Goal: Task Accomplishment & Management: Manage account settings

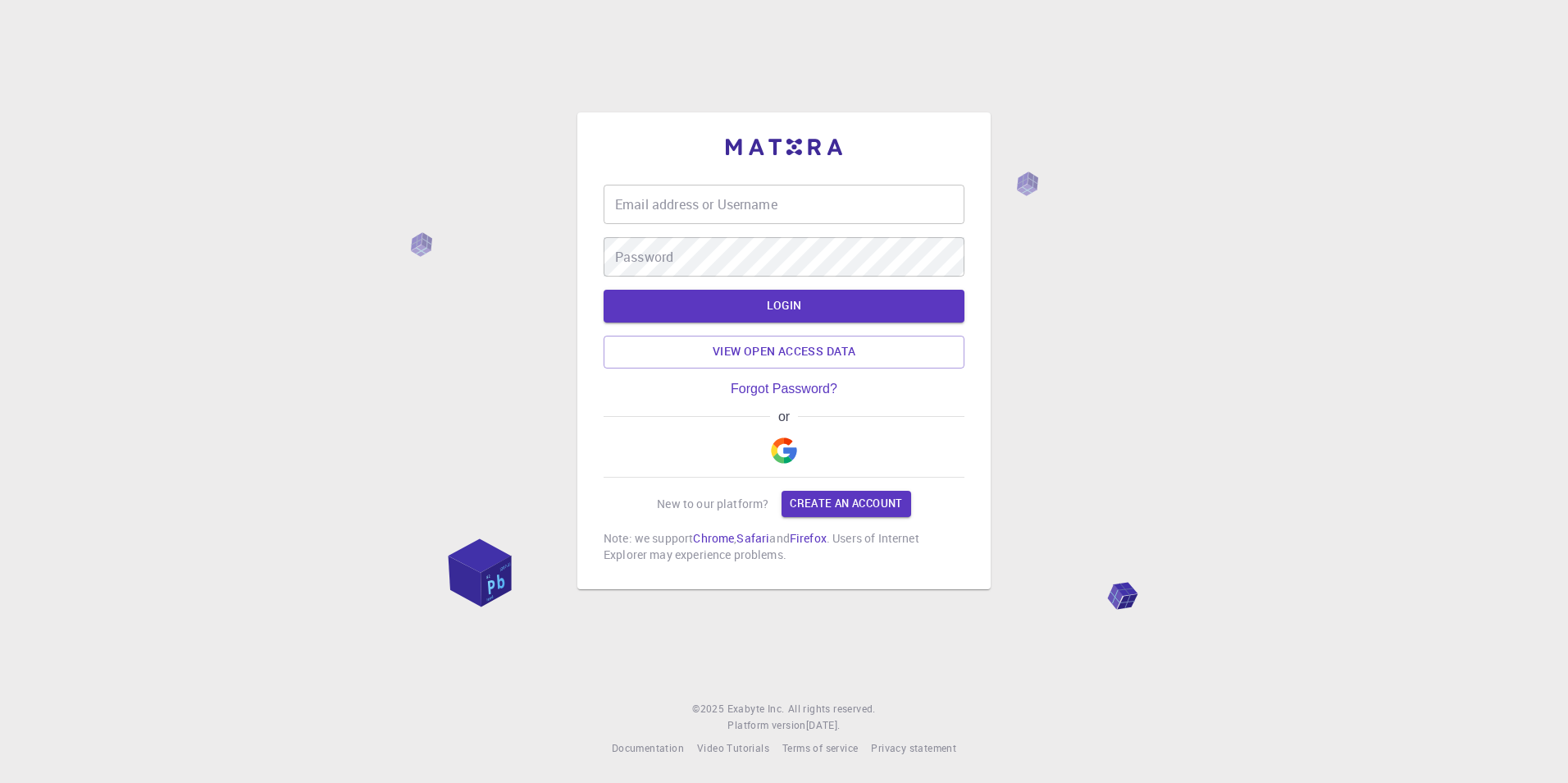
type input "asoma"
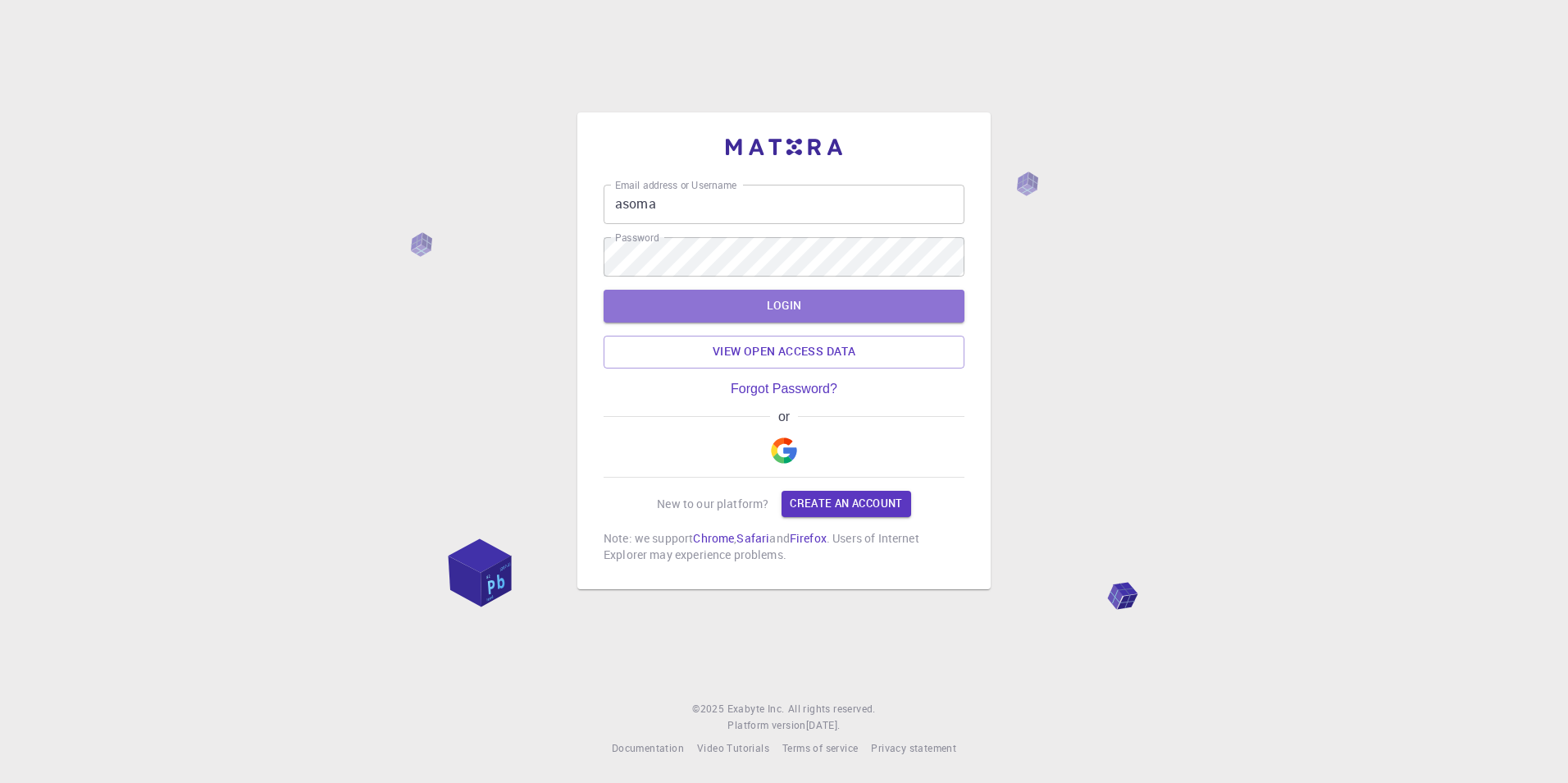
click at [794, 307] on button "LOGIN" at bounding box center [784, 306] width 361 height 33
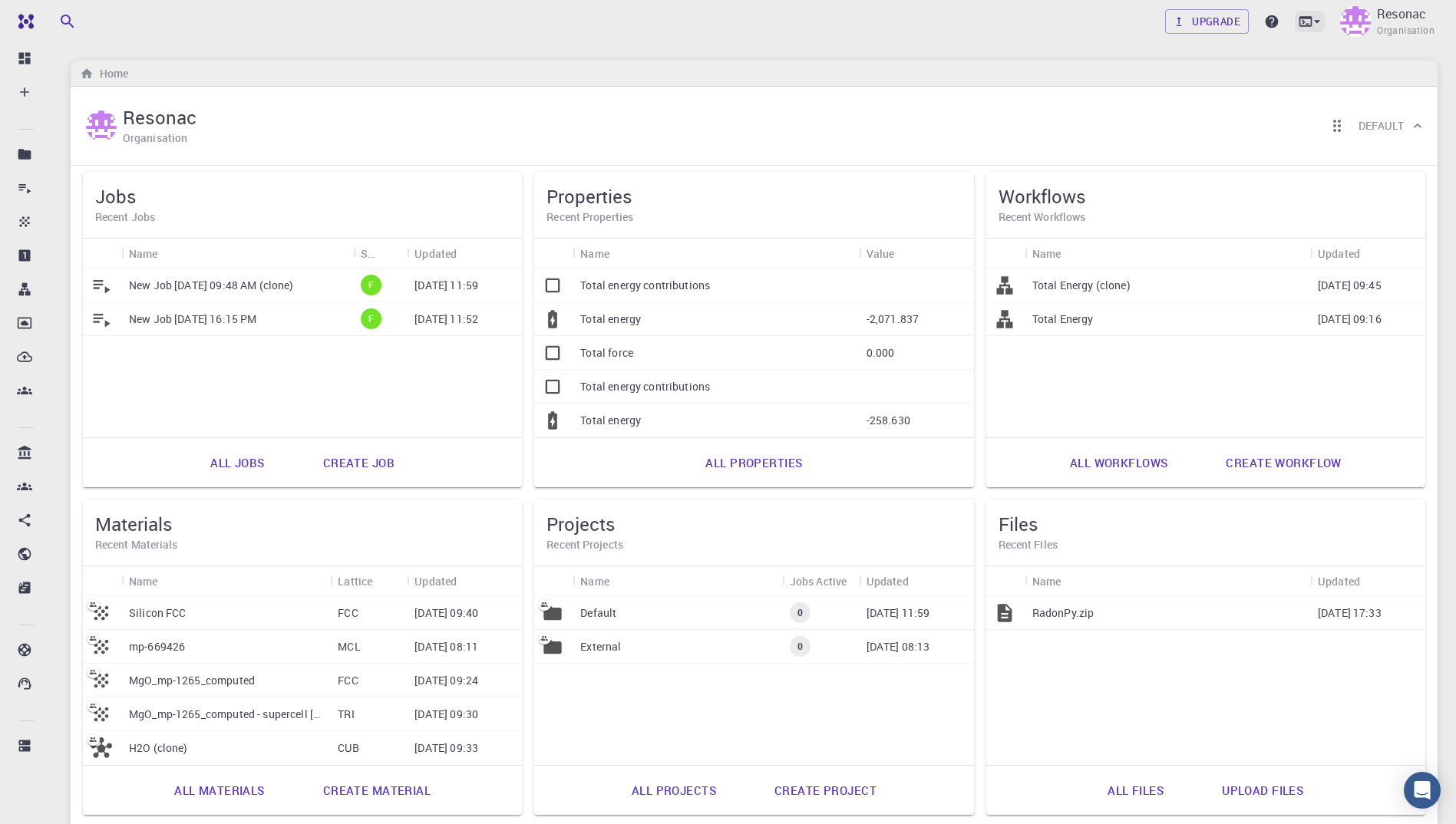
click at [1315, 14] on icon at bounding box center [1317, 21] width 15 height 15
click at [1196, 66] on div "Terminal" at bounding box center [1184, 65] width 48 height 18
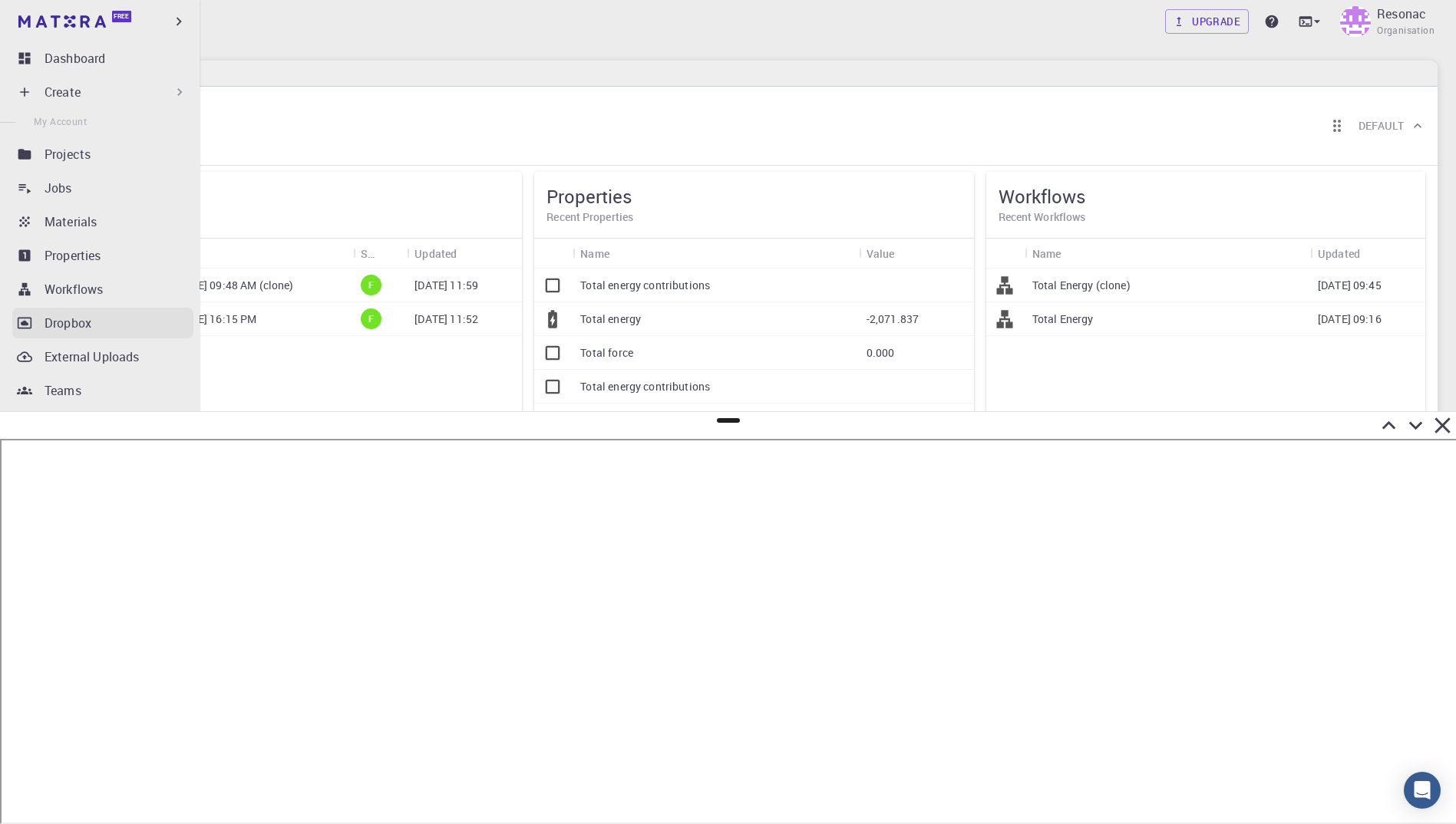
click at [23, 323] on icon at bounding box center [24, 323] width 13 height 12
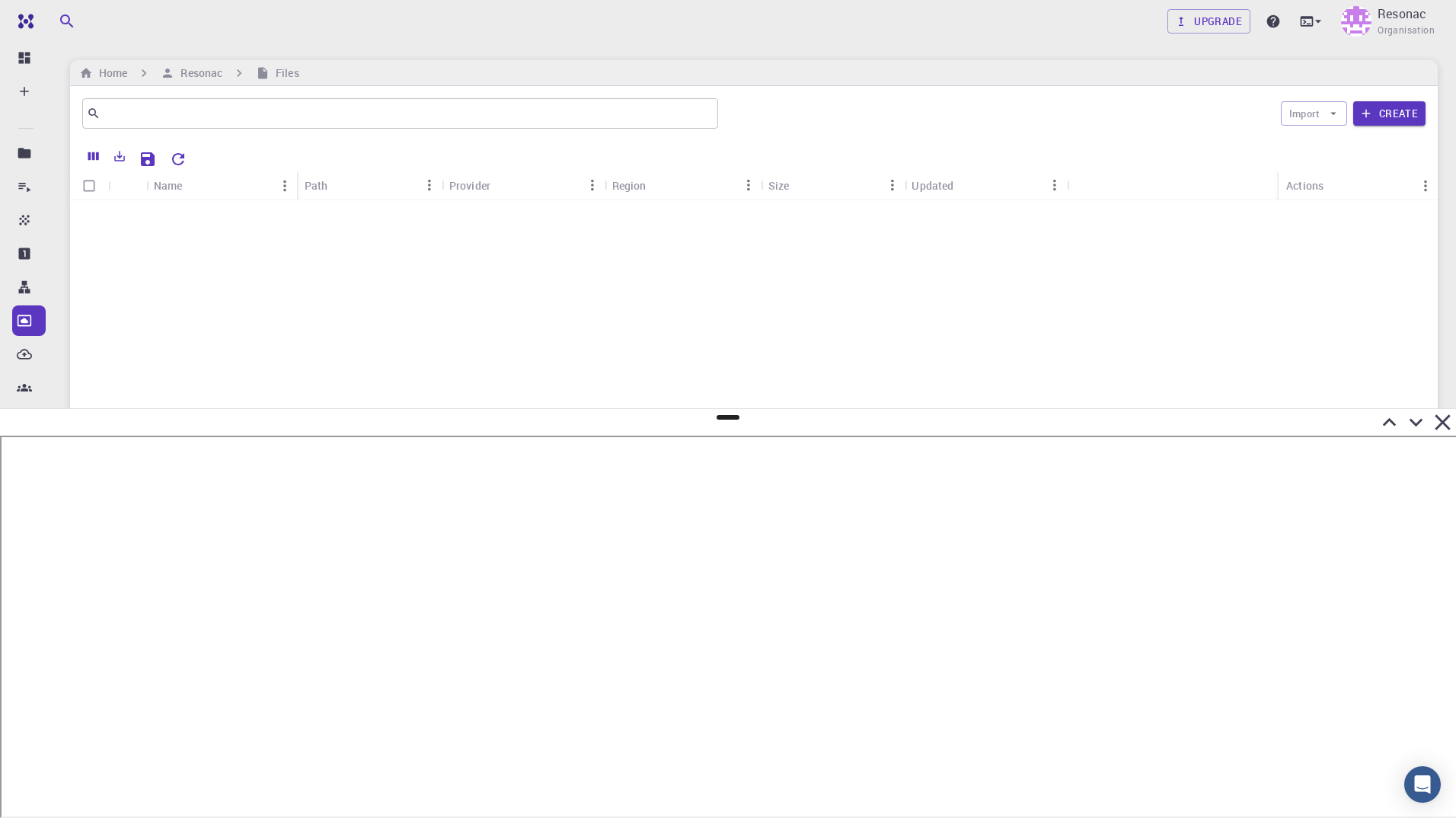
click at [1419, 428] on icon at bounding box center [1416, 423] width 27 height 27
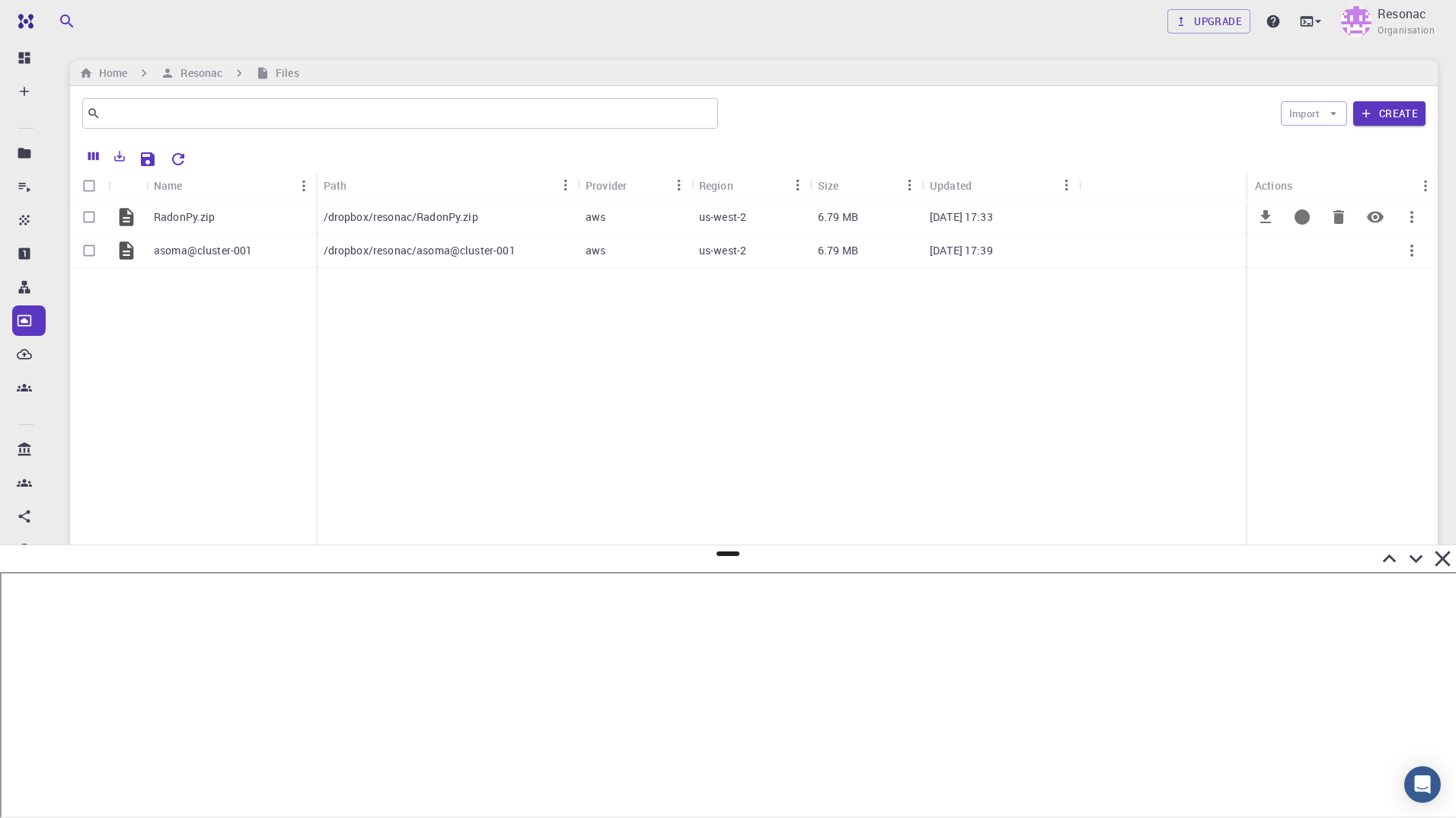
click at [83, 216] on input "Select row" at bounding box center [89, 217] width 29 height 29
checkbox input "true"
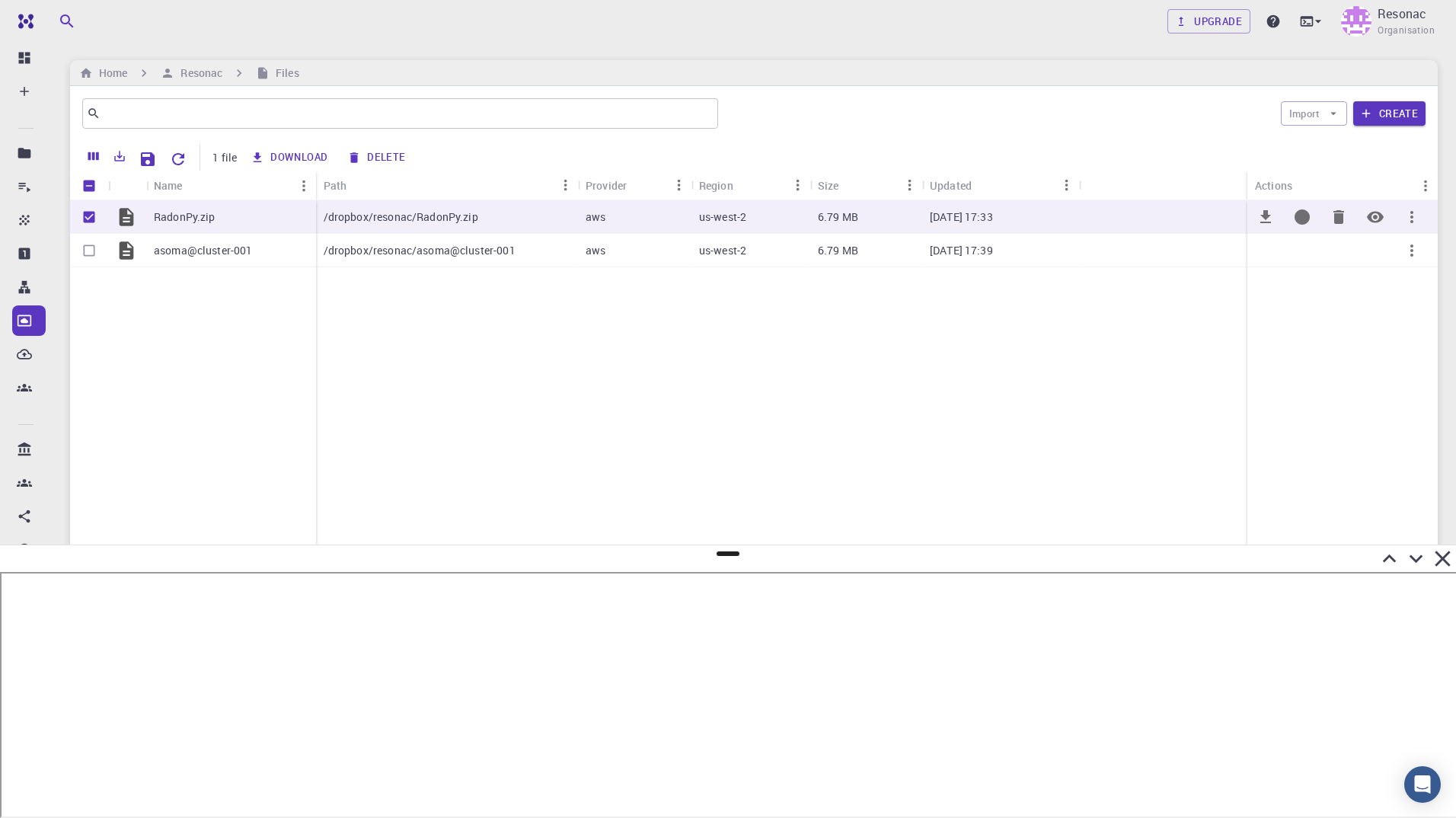
click at [1418, 224] on icon "button" at bounding box center [1412, 217] width 18 height 18
click at [1408, 263] on span "Copy path" at bounding box center [1410, 263] width 46 height 15
click at [199, 72] on h6 "Resonac" at bounding box center [198, 73] width 48 height 17
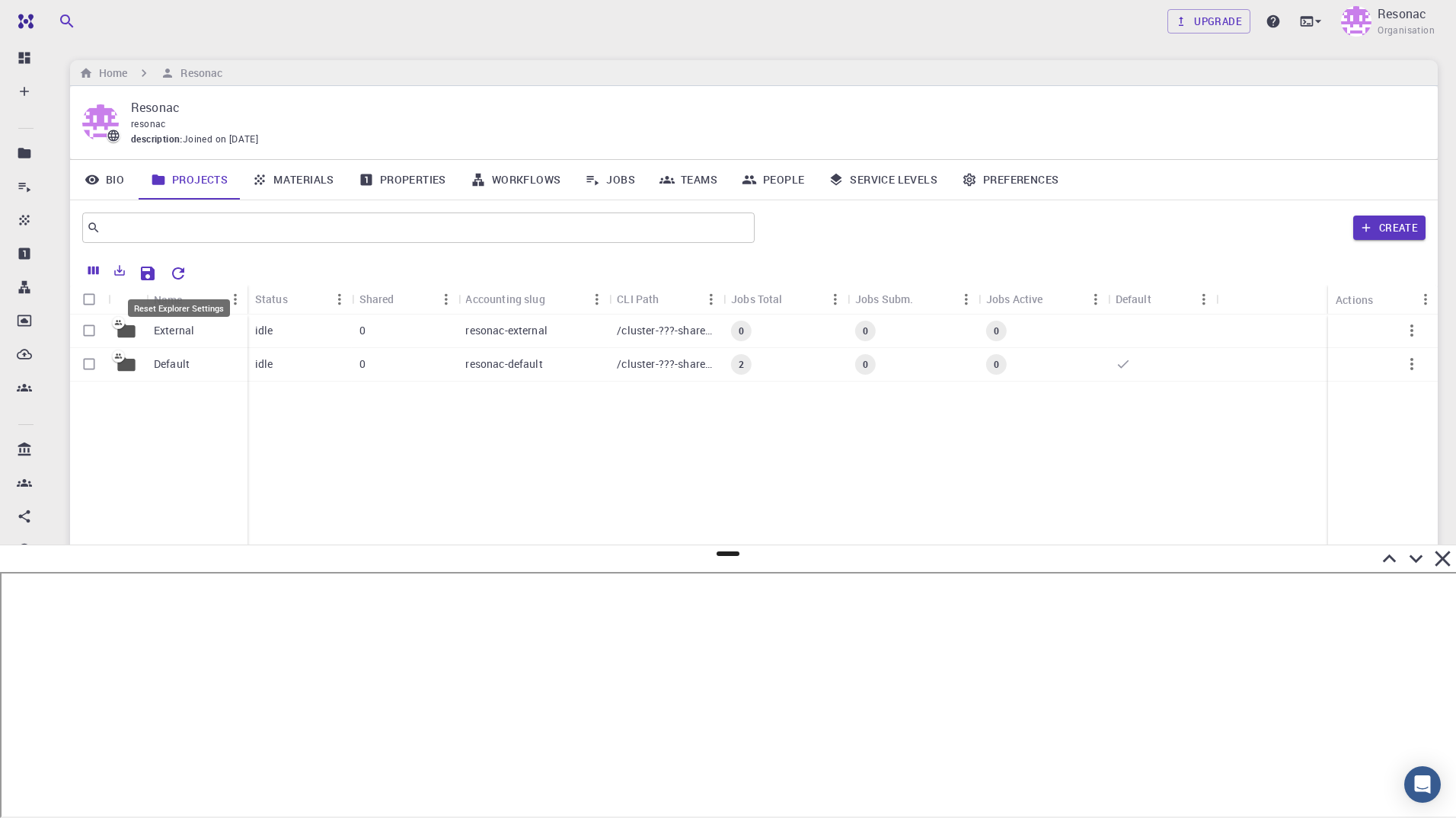
click at [186, 274] on icon "Reset Explorer Settings" at bounding box center [178, 274] width 18 height 18
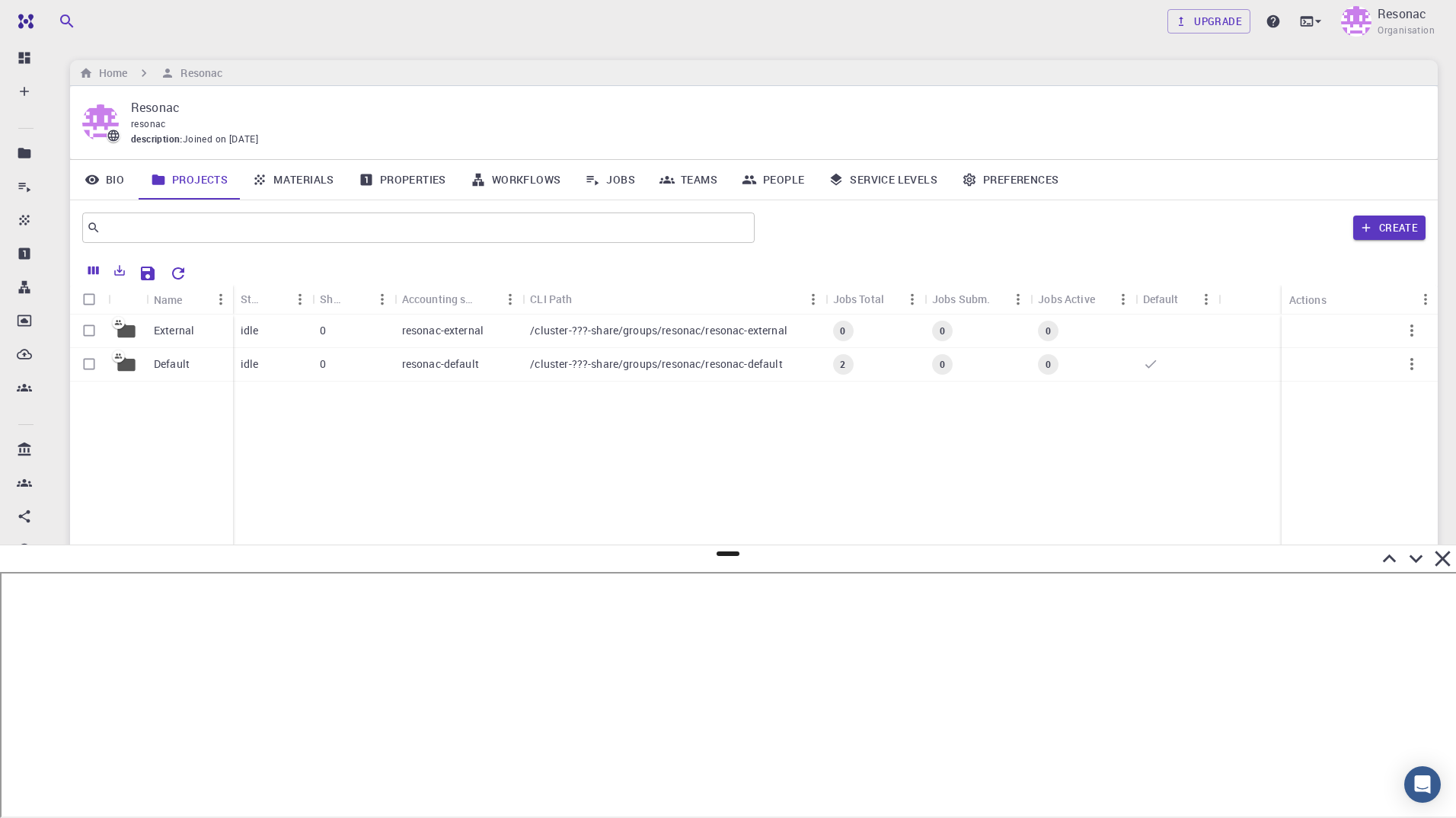
click at [1393, 563] on icon at bounding box center [1389, 559] width 27 height 27
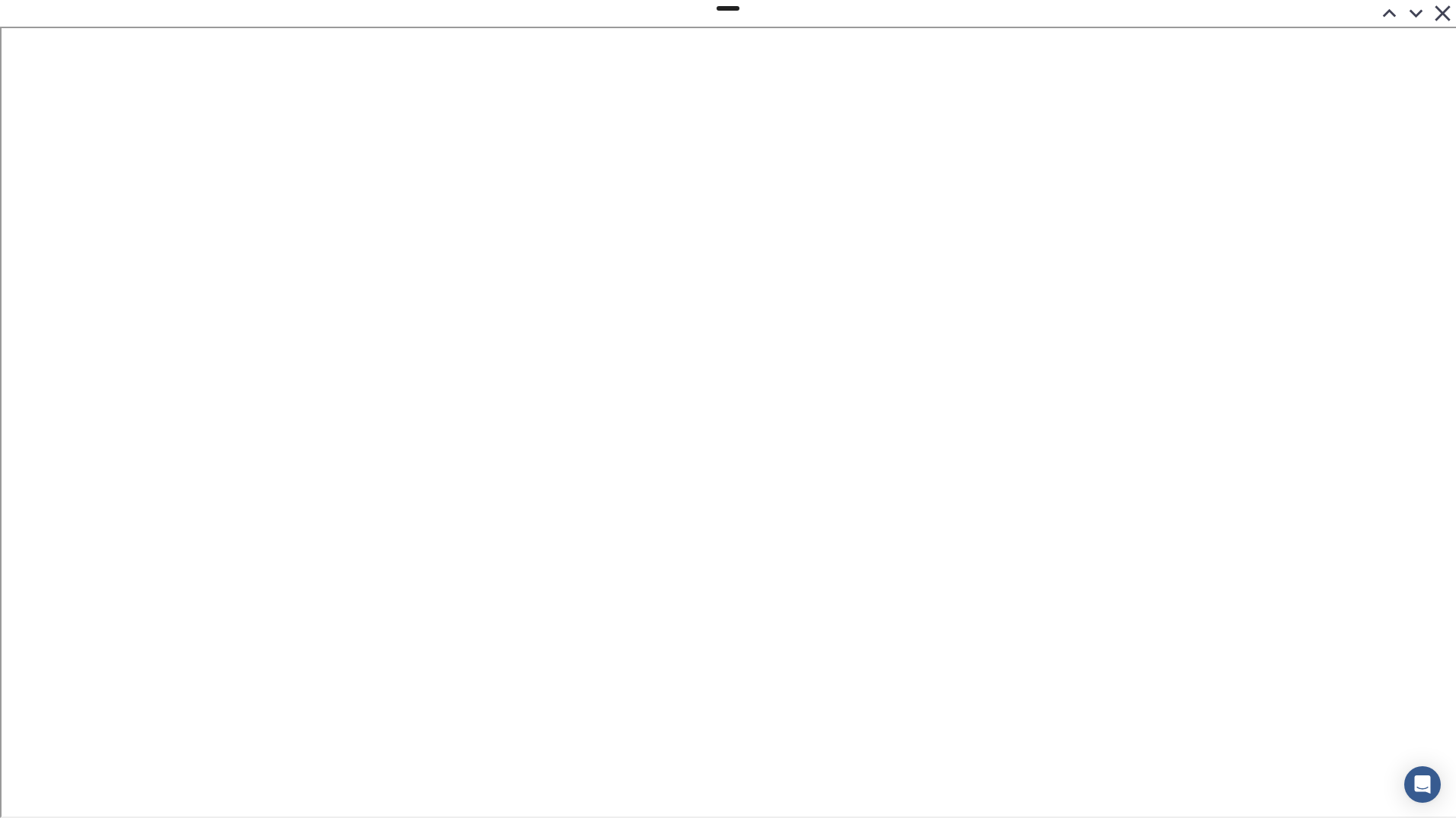
click at [1418, 13] on icon at bounding box center [1416, 14] width 13 height 8
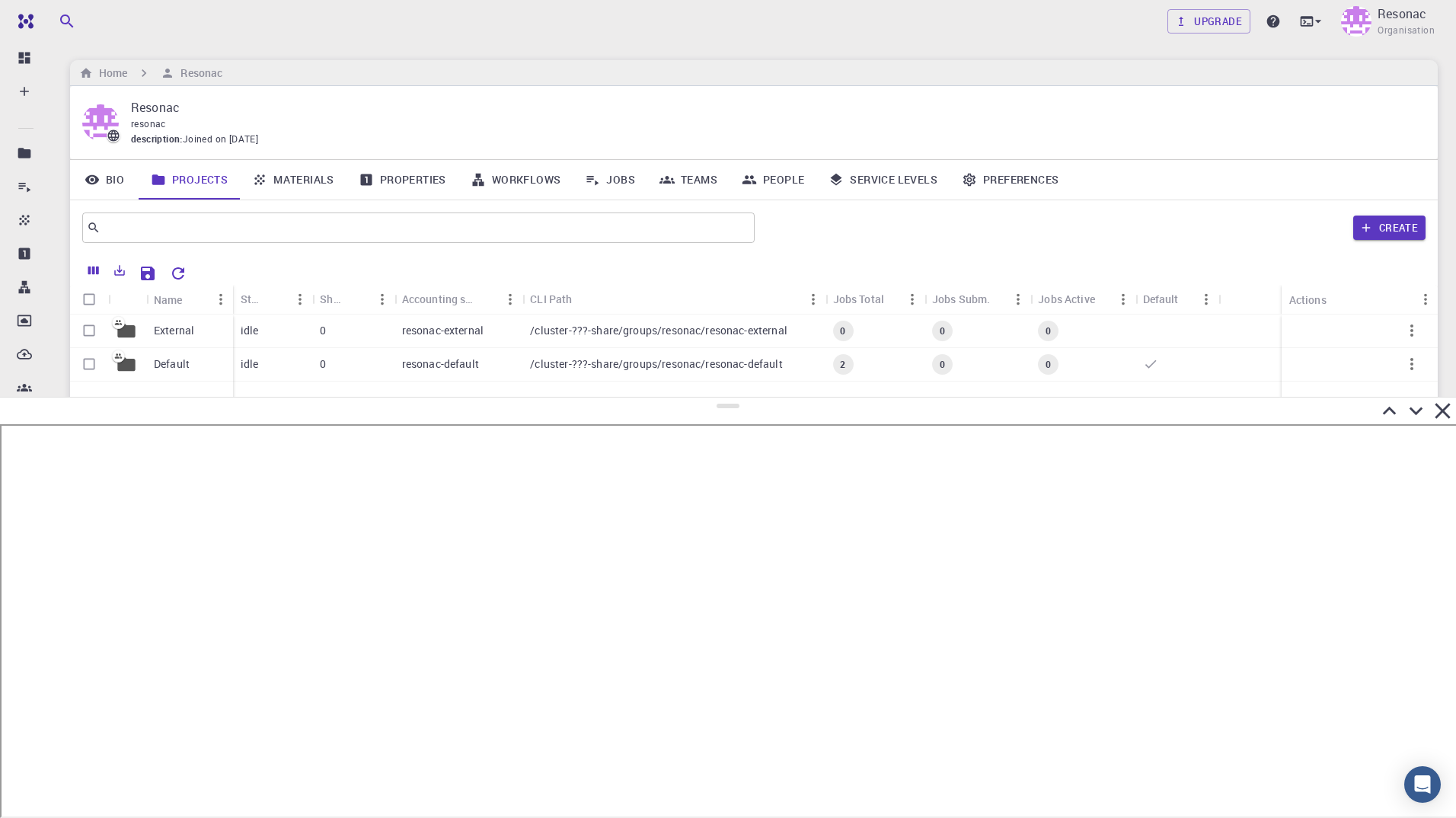
drag, startPoint x: 733, startPoint y: 553, endPoint x: 728, endPoint y: 398, distance: 155.1
click at [728, 398] on div at bounding box center [728, 607] width 1456 height 421
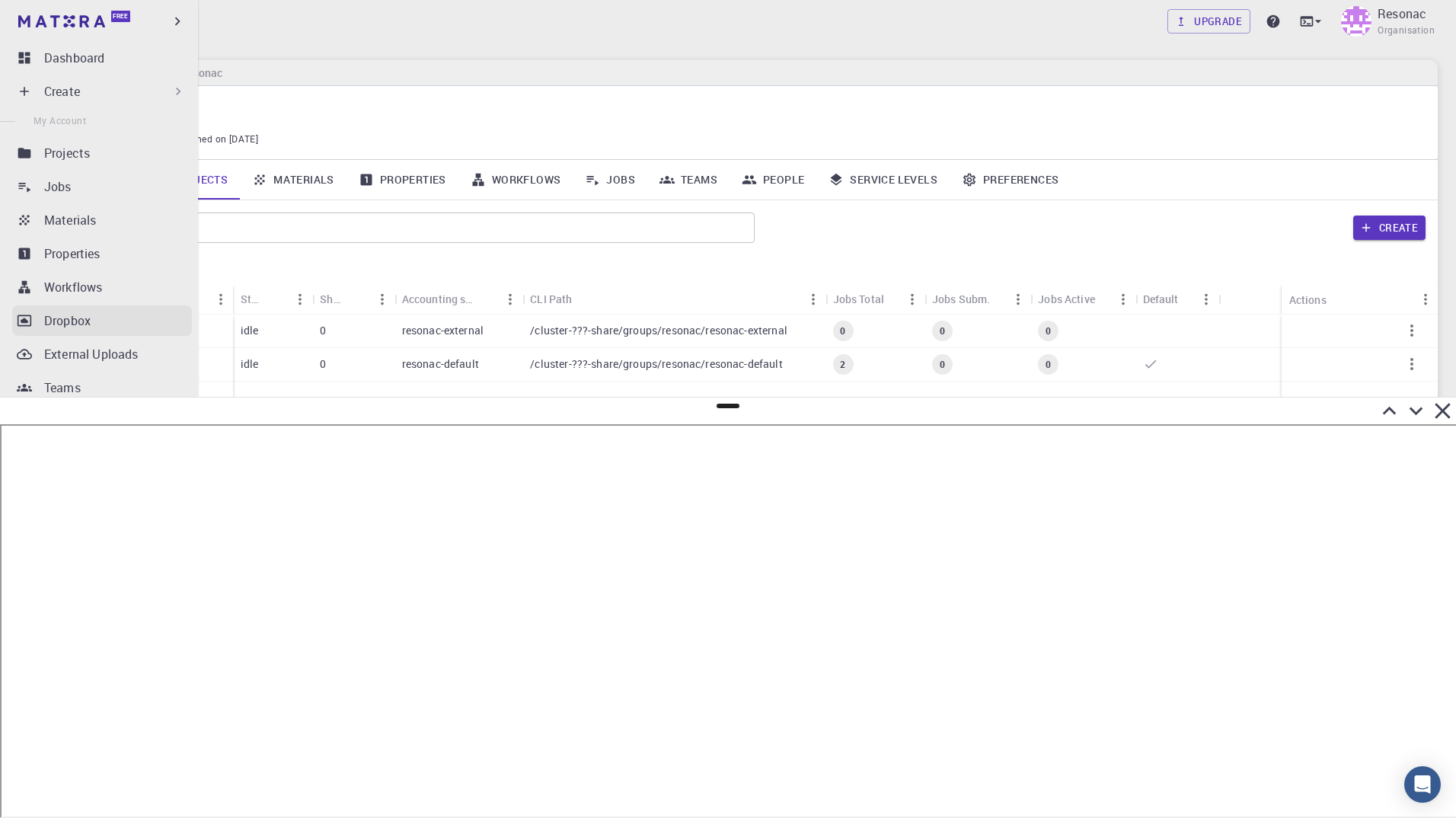
click at [25, 318] on icon at bounding box center [24, 321] width 15 height 15
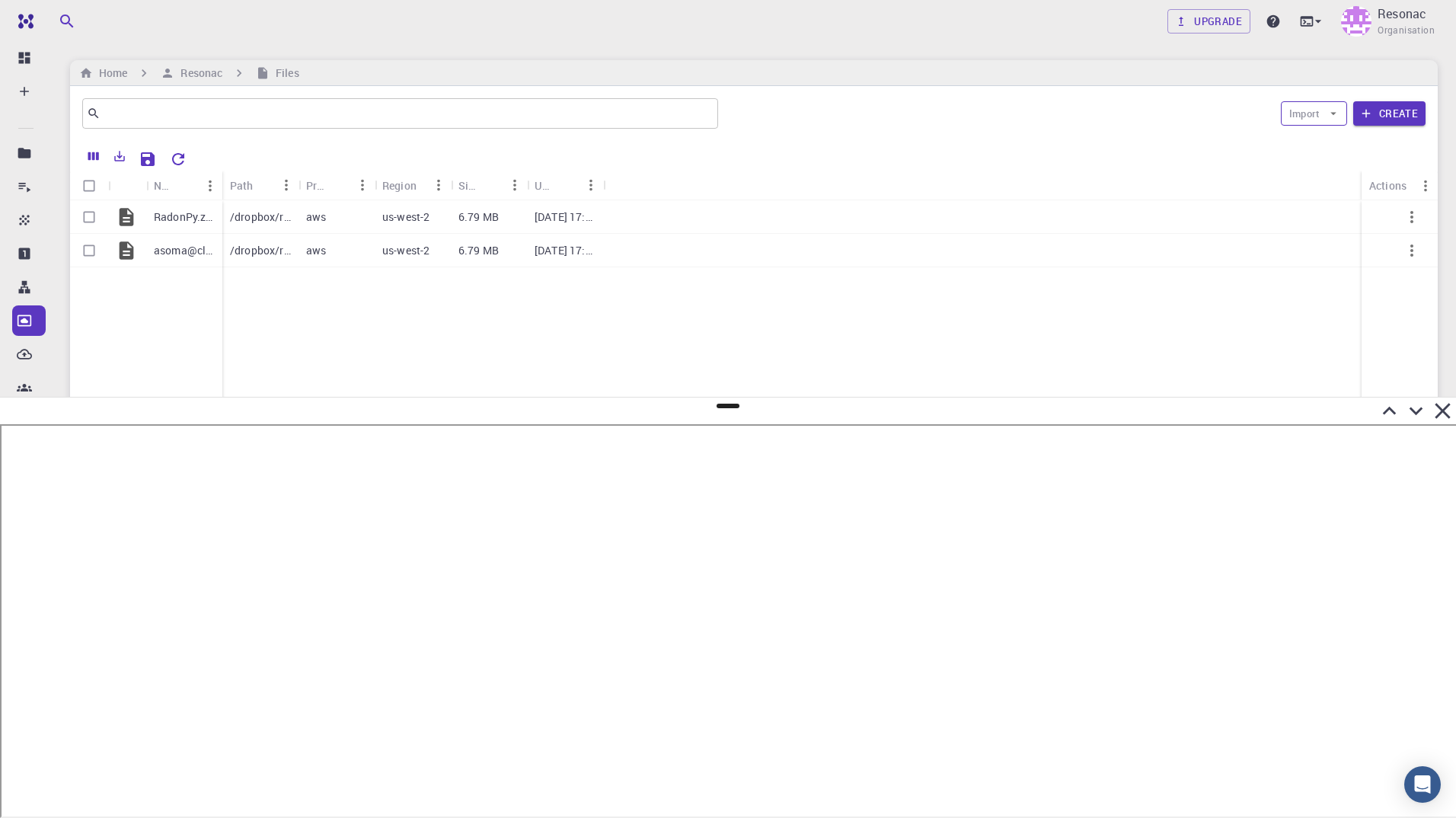
click at [1303, 119] on button "Import" at bounding box center [1314, 113] width 67 height 24
click at [1322, 147] on span "Upload File" at bounding box center [1345, 144] width 49 height 15
drag, startPoint x: 222, startPoint y: 186, endPoint x: 329, endPoint y: 193, distance: 107.2
click at [329, 193] on div "Name" at bounding box center [328, 186] width 15 height 30
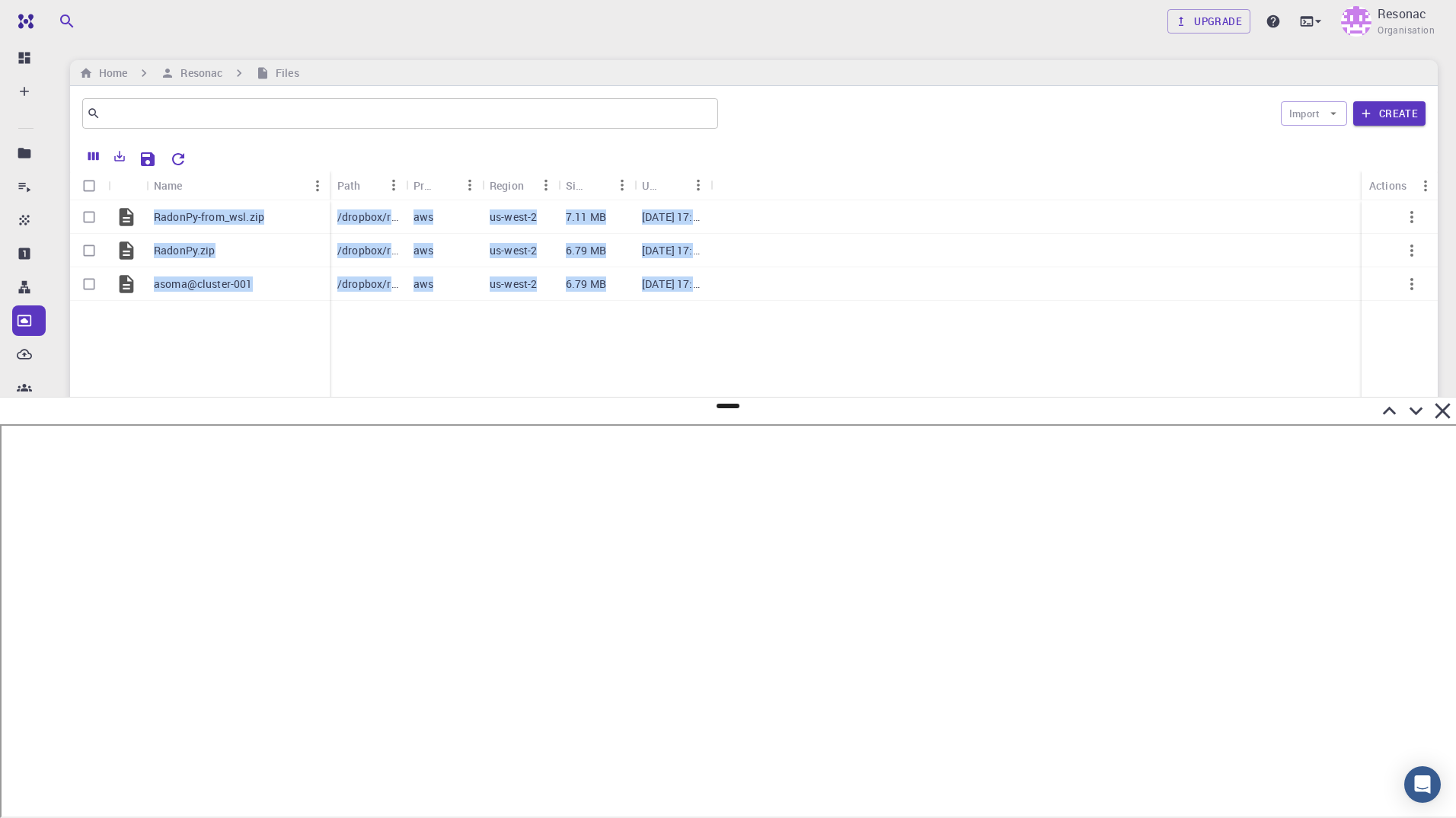
drag, startPoint x: 728, startPoint y: 409, endPoint x: 727, endPoint y: 396, distance: 13.0
click at [727, 396] on div "Free Dashboard Create New Job New Material Create Material Upload File Import f…" at bounding box center [728, 407] width 1456 height 815
click at [173, 162] on icon "Reset Explorer Settings" at bounding box center [178, 159] width 13 height 13
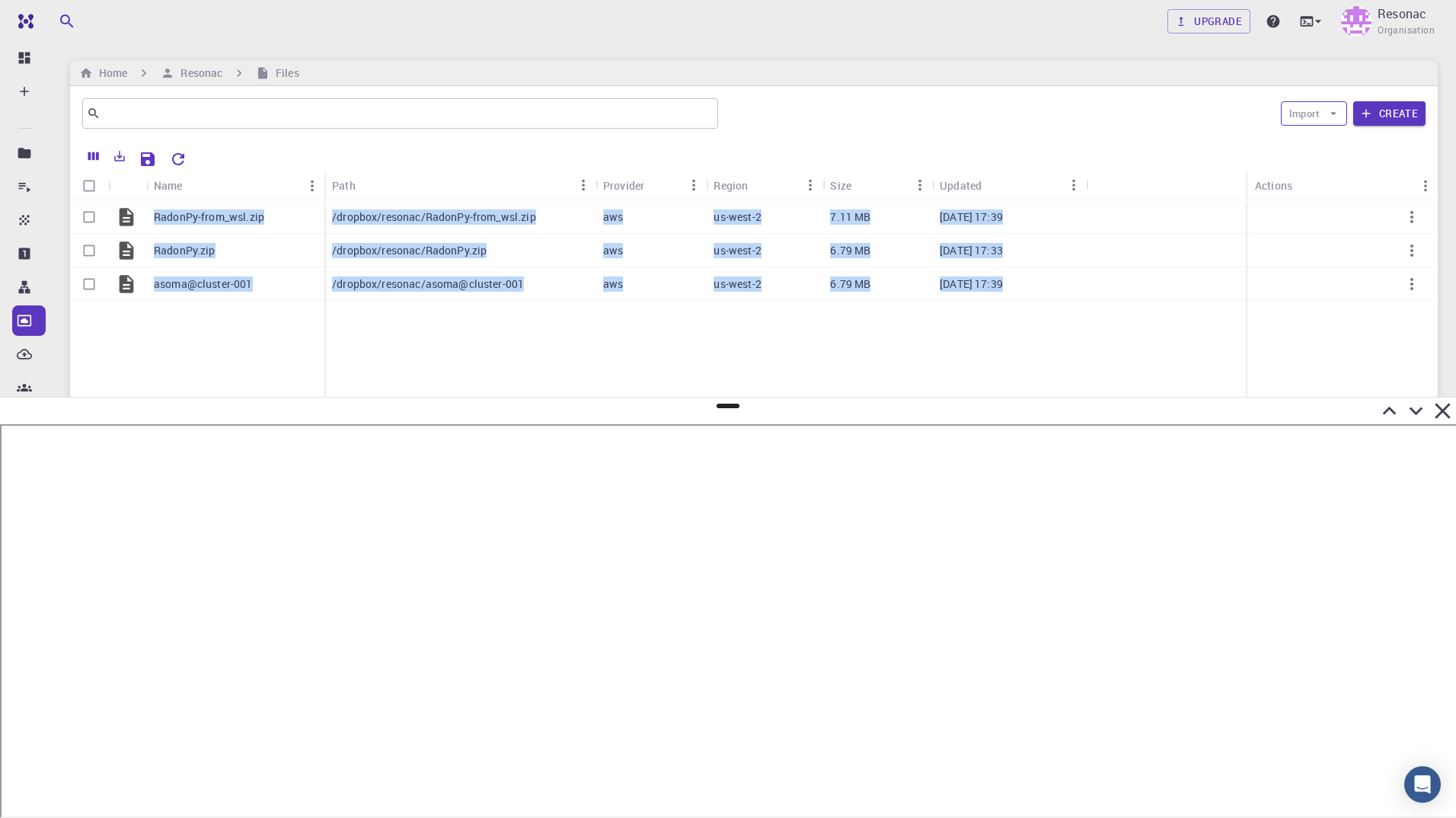
click at [1300, 113] on button "Import" at bounding box center [1314, 113] width 67 height 24
click at [1317, 146] on div at bounding box center [1308, 144] width 28 height 15
click at [225, 358] on div "RadonPy-from_wsl.zip RadonPy.zip asoma@cluster-001" at bounding box center [197, 428] width 254 height 455
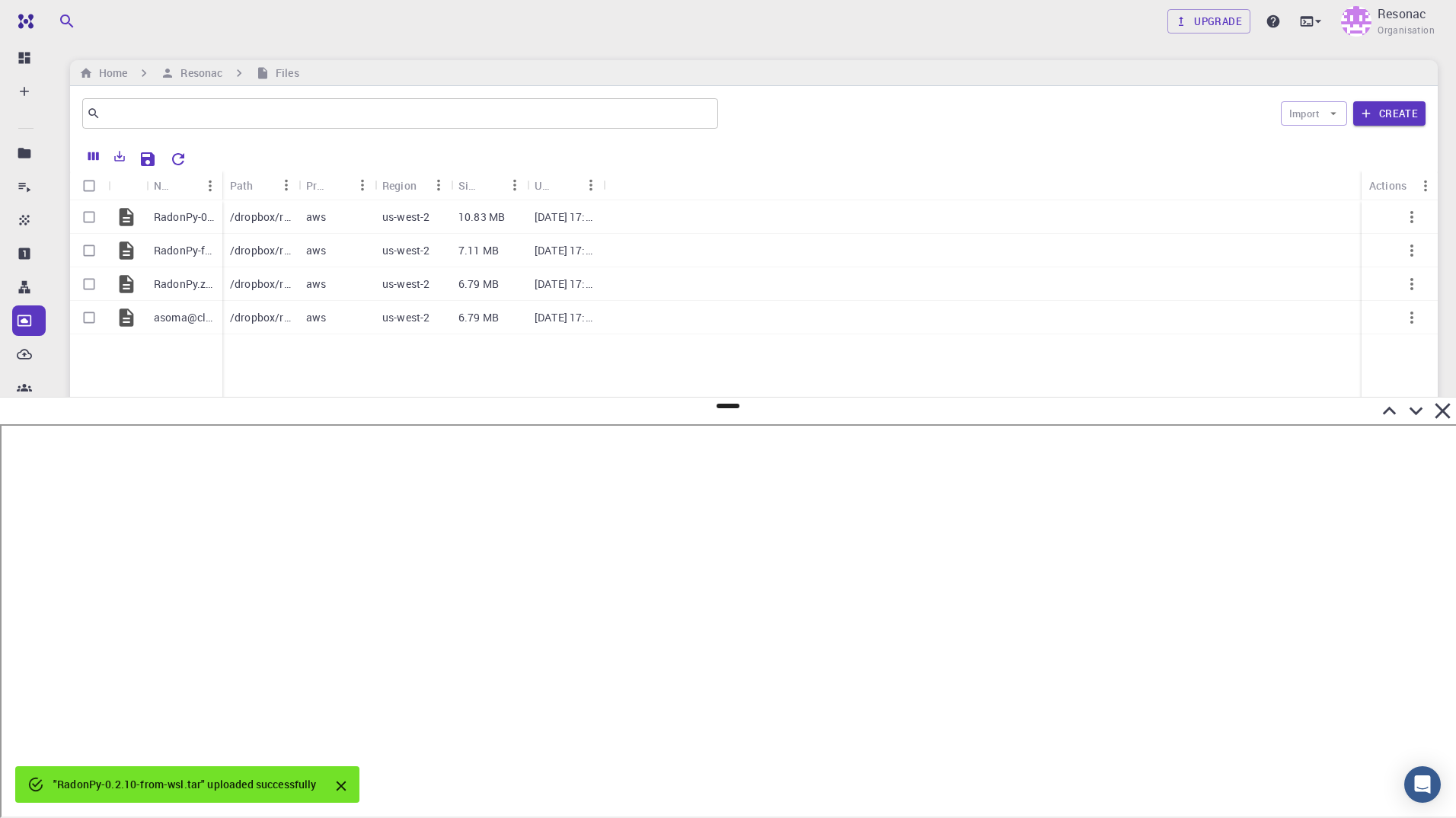
click at [177, 162] on icon "Reset Explorer Settings" at bounding box center [178, 159] width 18 height 18
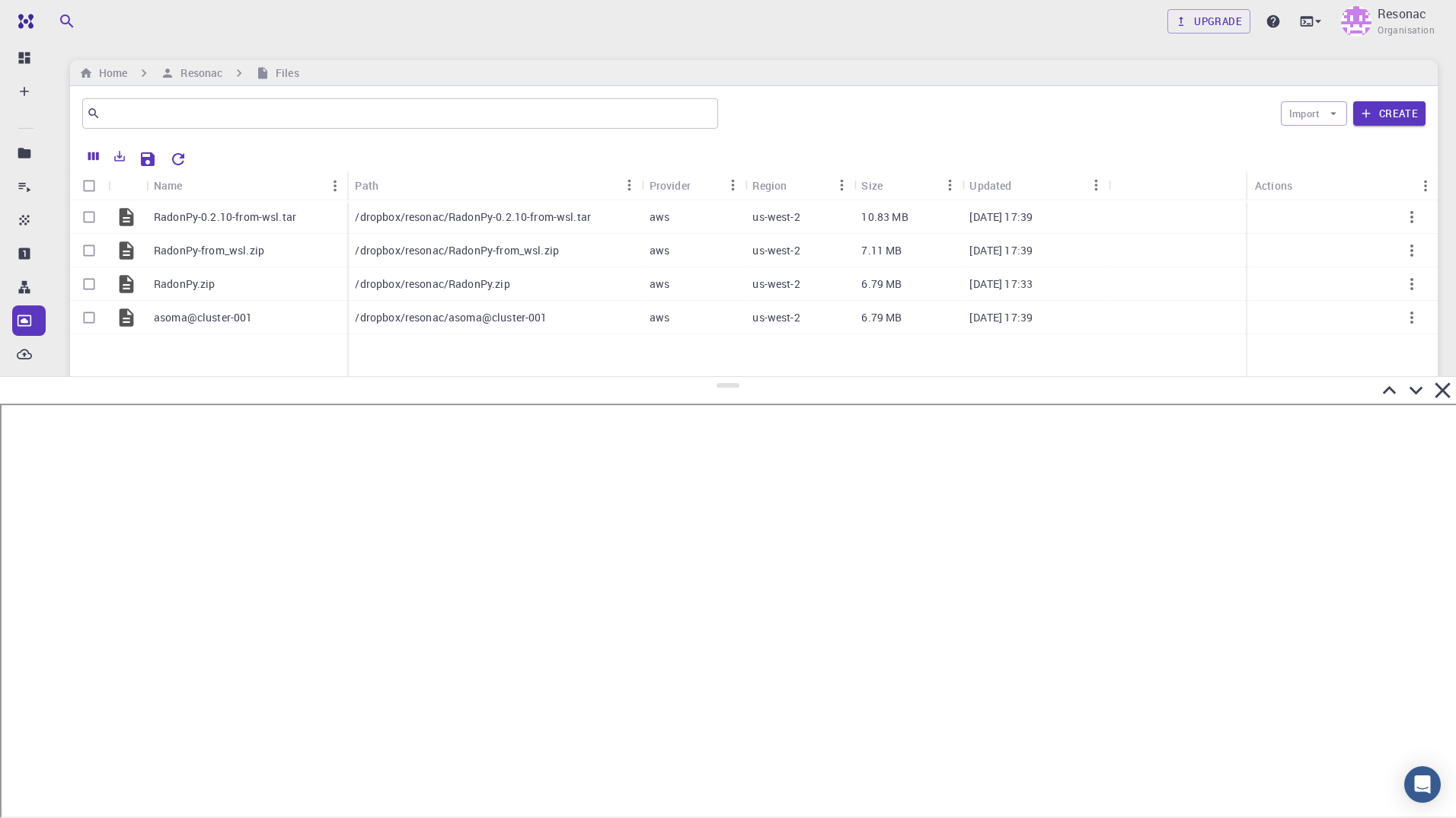
drag, startPoint x: 726, startPoint y: 406, endPoint x: 725, endPoint y: 372, distance: 34.0
click at [725, 376] on div at bounding box center [728, 597] width 1456 height 442
click at [1392, 382] on icon at bounding box center [1389, 385] width 27 height 27
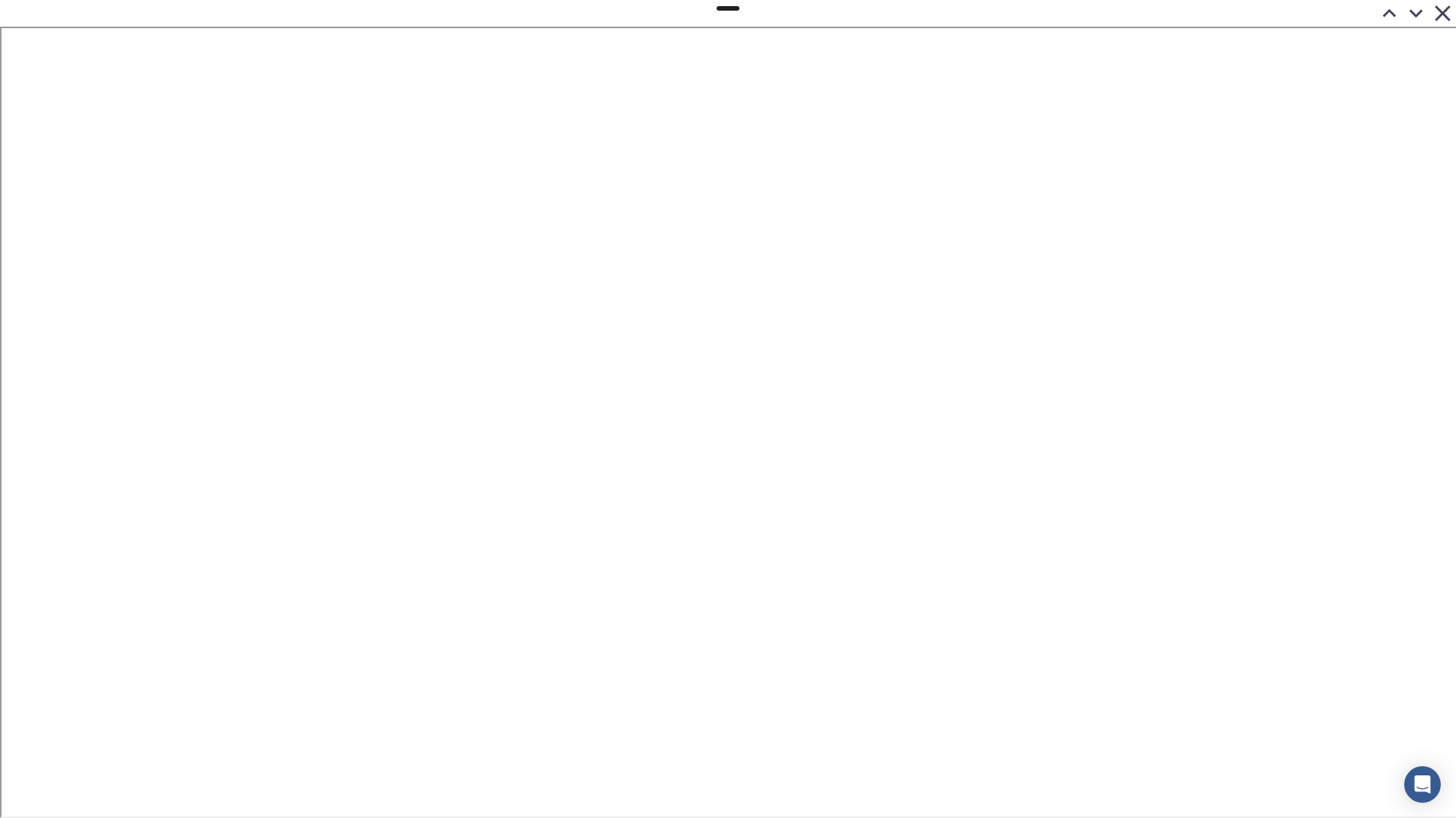
click at [1411, 13] on icon at bounding box center [1416, 13] width 27 height 27
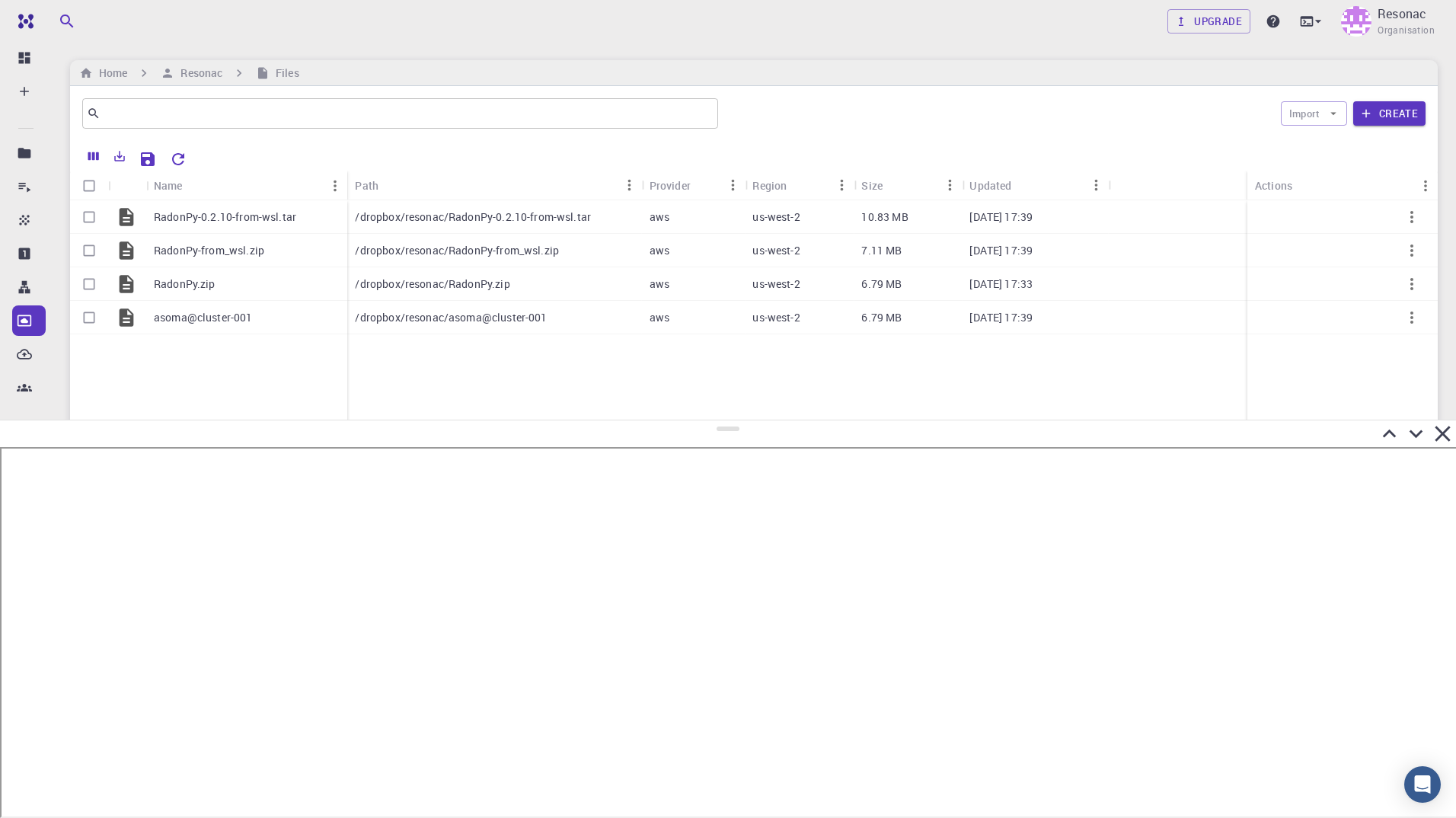
drag, startPoint x: 731, startPoint y: 554, endPoint x: 729, endPoint y: 420, distance: 134.0
click at [729, 420] on div at bounding box center [728, 620] width 1456 height 399
click at [1400, 31] on span "Organisation" at bounding box center [1406, 30] width 58 height 15
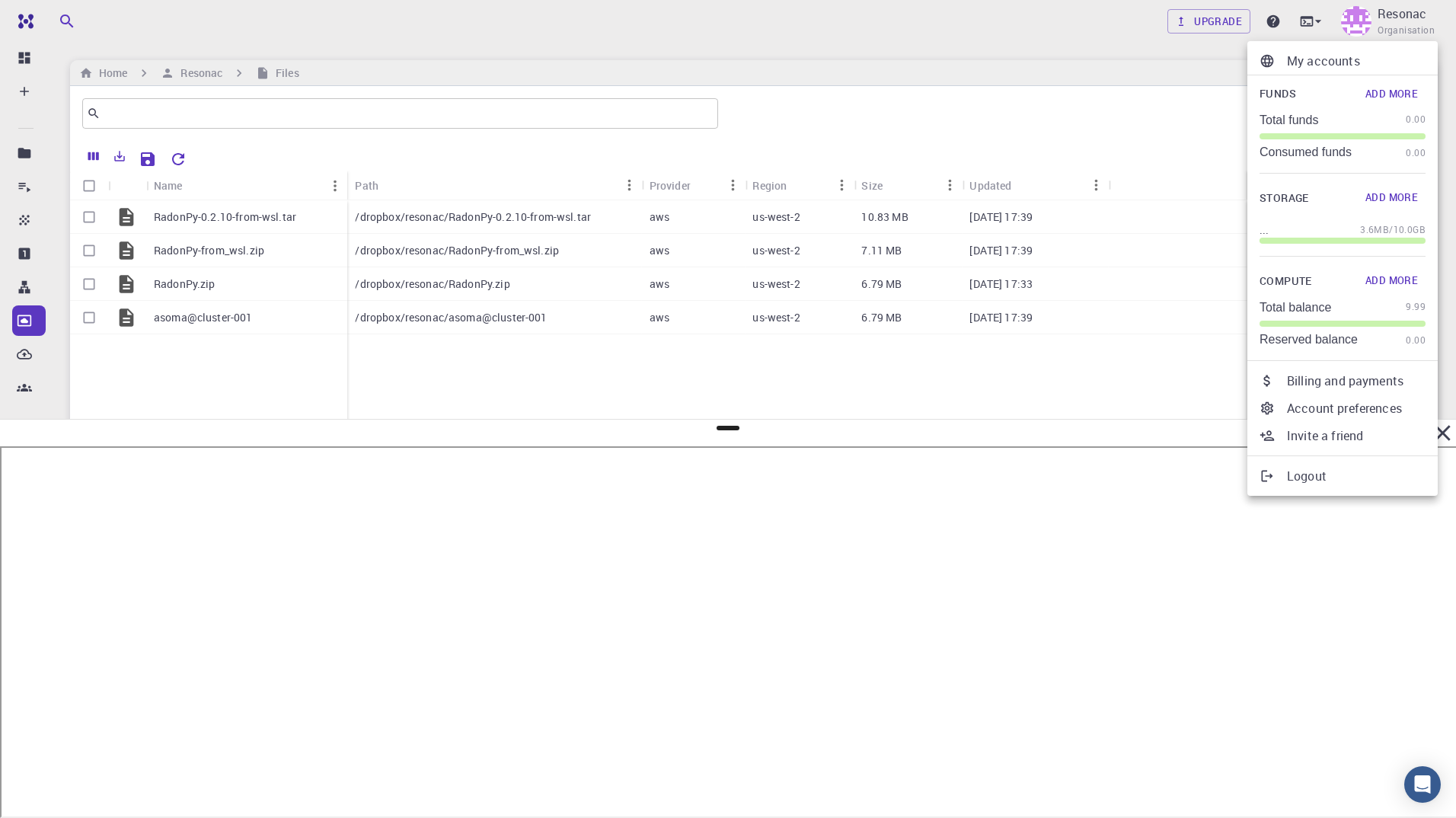
click at [1356, 412] on p "Account preferences" at bounding box center [1356, 409] width 138 height 18
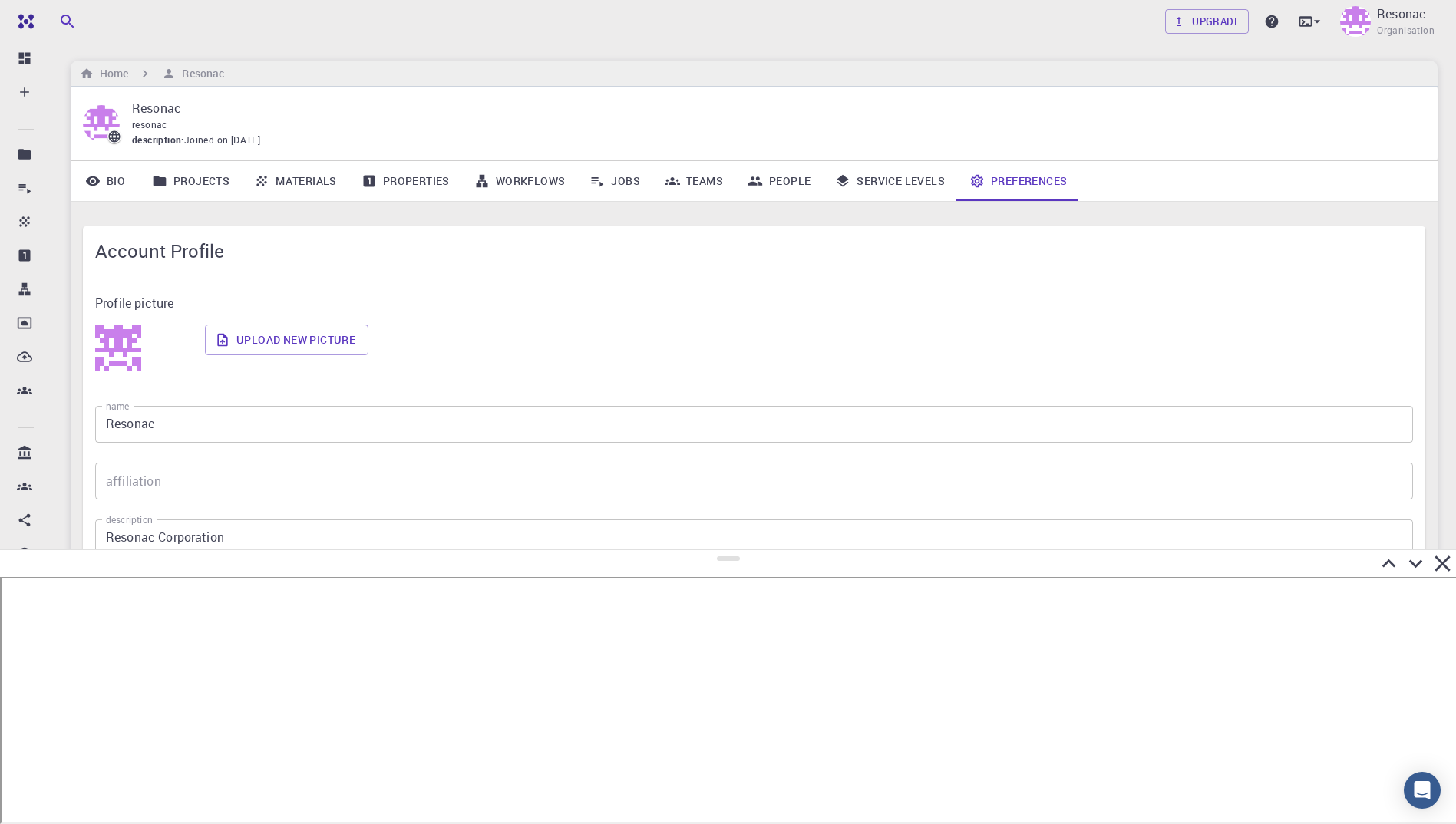
click at [744, 550] on div at bounding box center [728, 564] width 1456 height 27
click at [1395, 14] on p "Resonac" at bounding box center [1401, 13] width 49 height 18
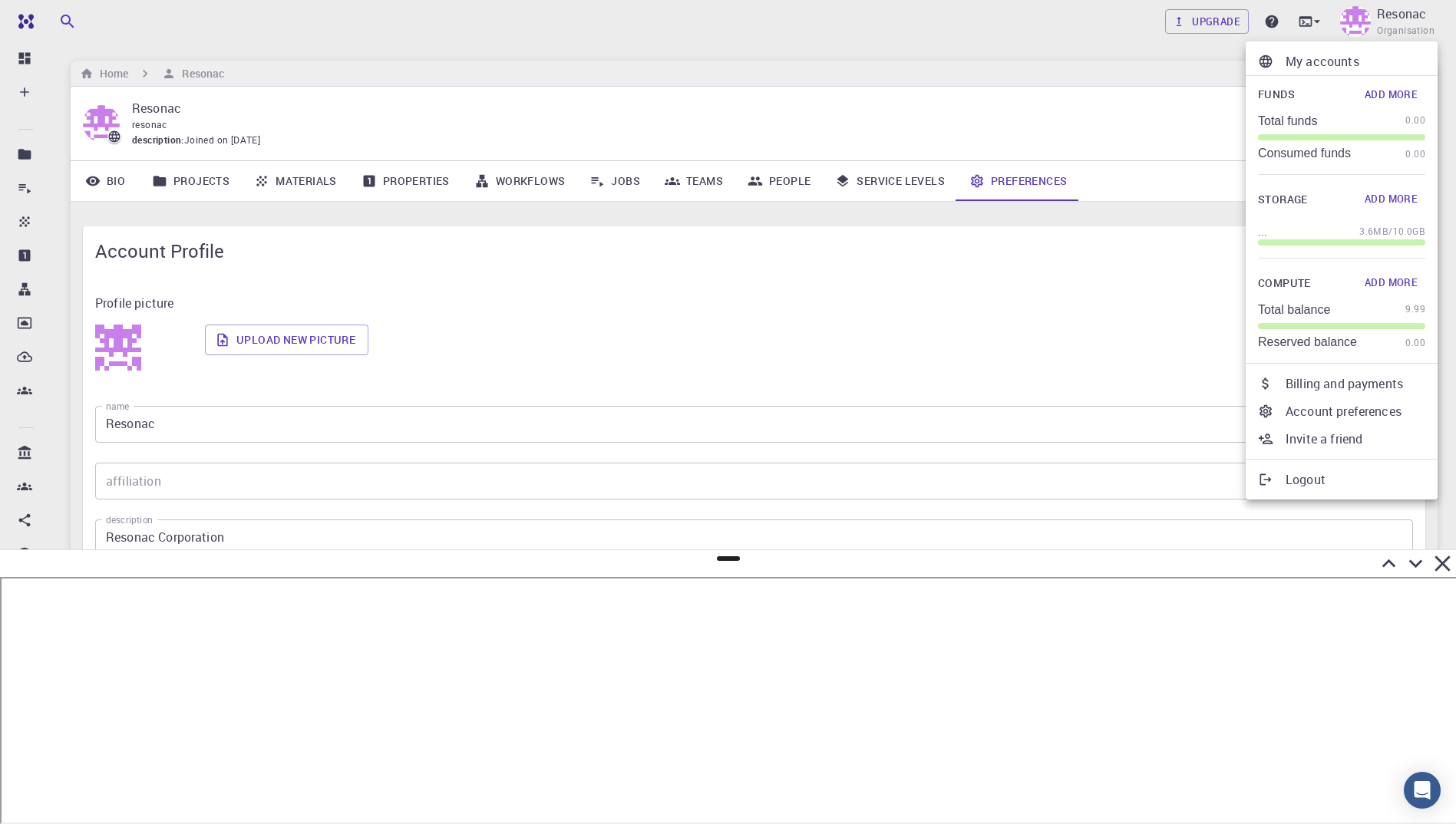
click at [1328, 60] on p "My accounts" at bounding box center [1356, 61] width 139 height 18
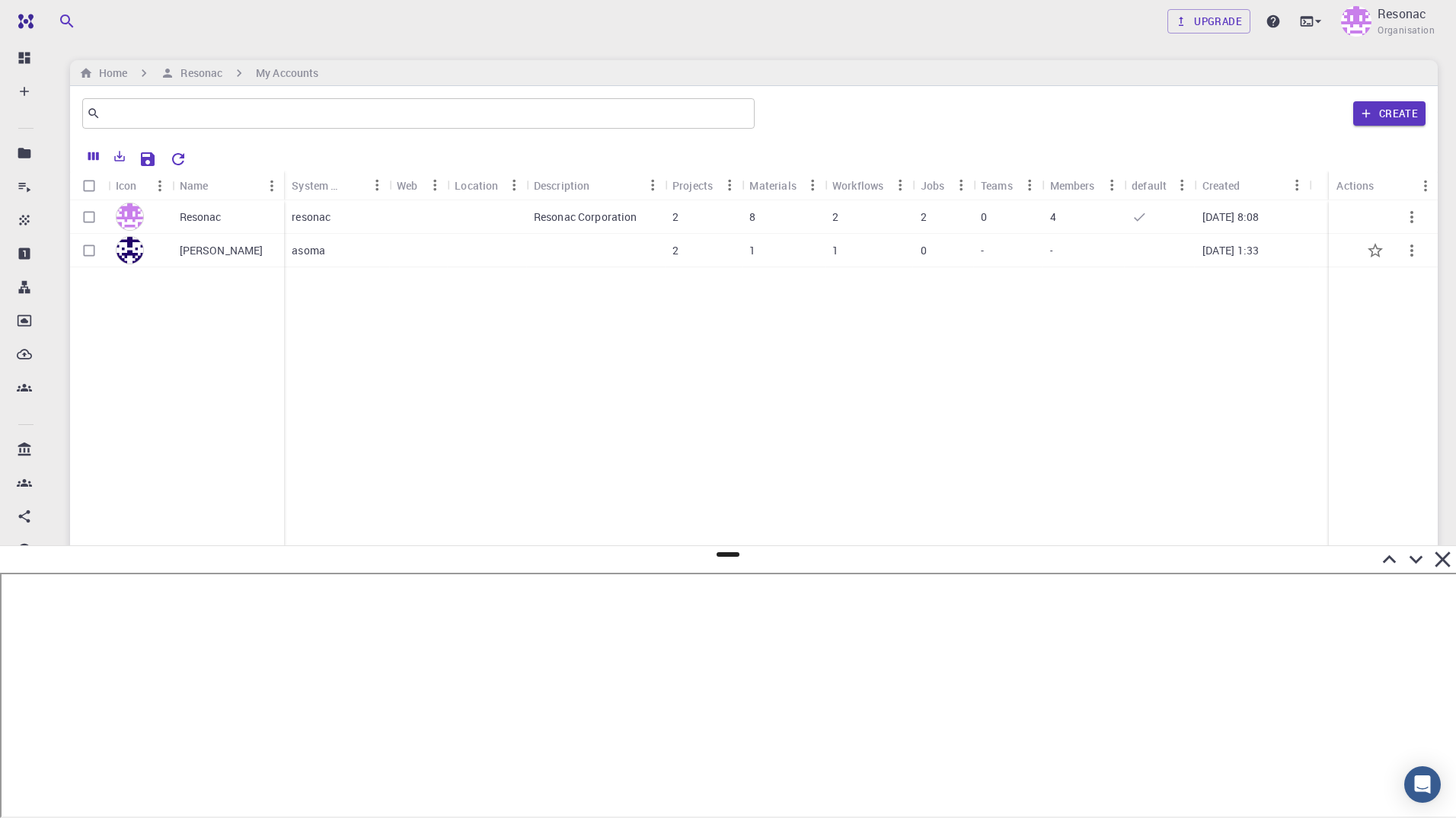
click at [86, 247] on input "Select row" at bounding box center [89, 250] width 29 height 29
checkbox input "true"
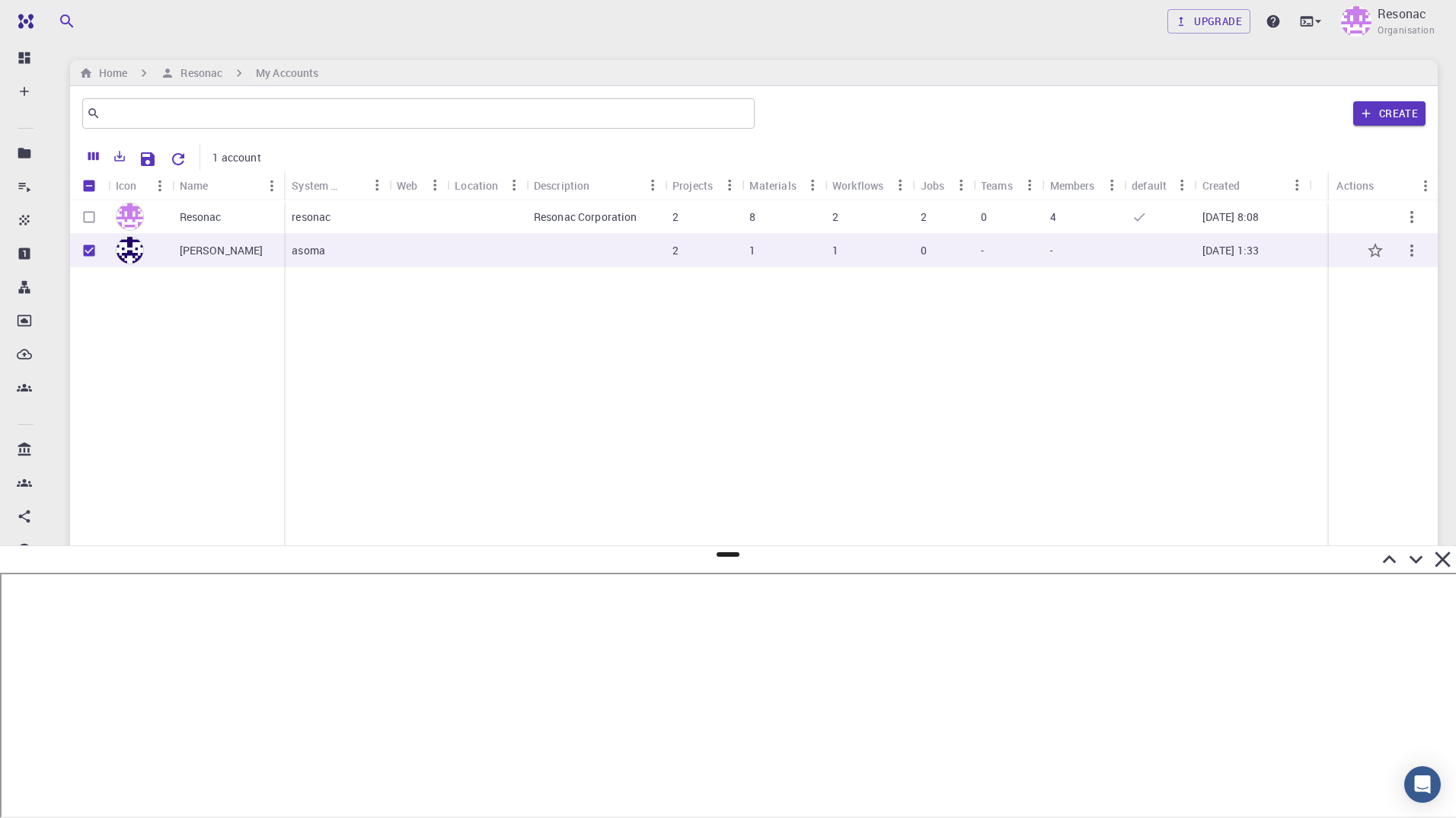
click at [212, 252] on p "[PERSON_NAME]" at bounding box center [222, 251] width 84 height 15
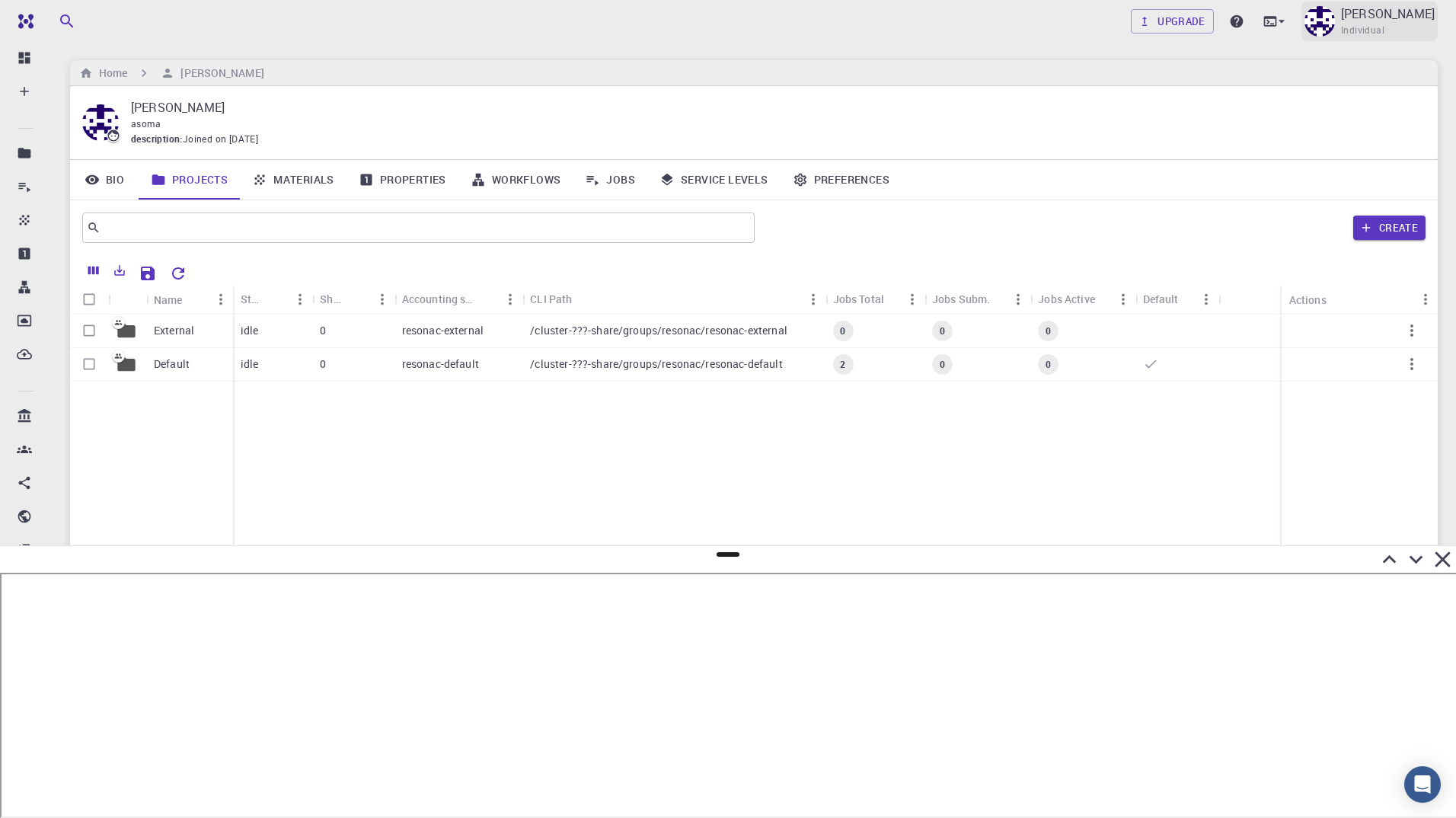
click at [1345, 31] on div "[PERSON_NAME] Individual" at bounding box center [1370, 22] width 137 height 40
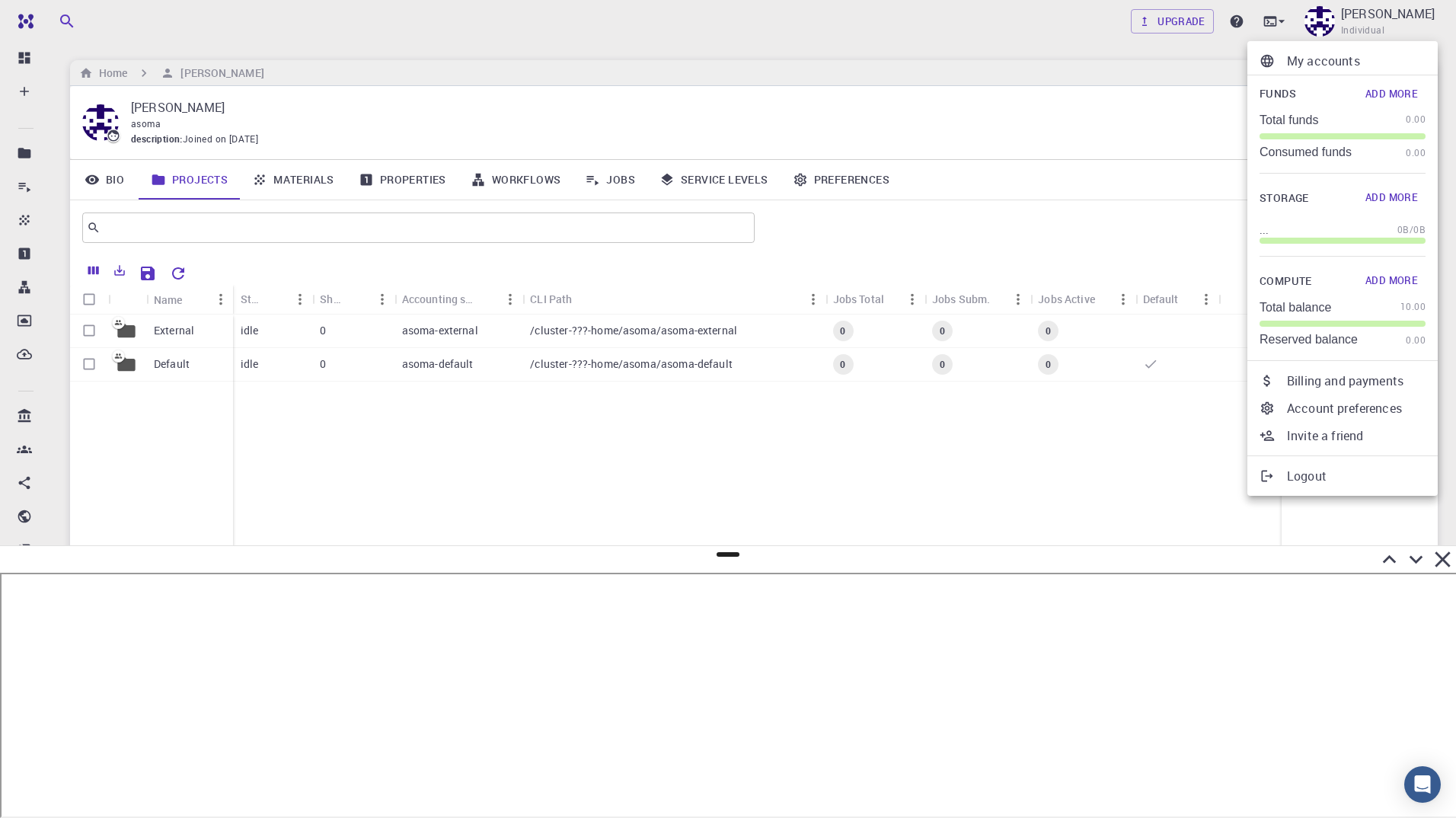
click at [1311, 409] on p "Account preferences" at bounding box center [1356, 409] width 138 height 18
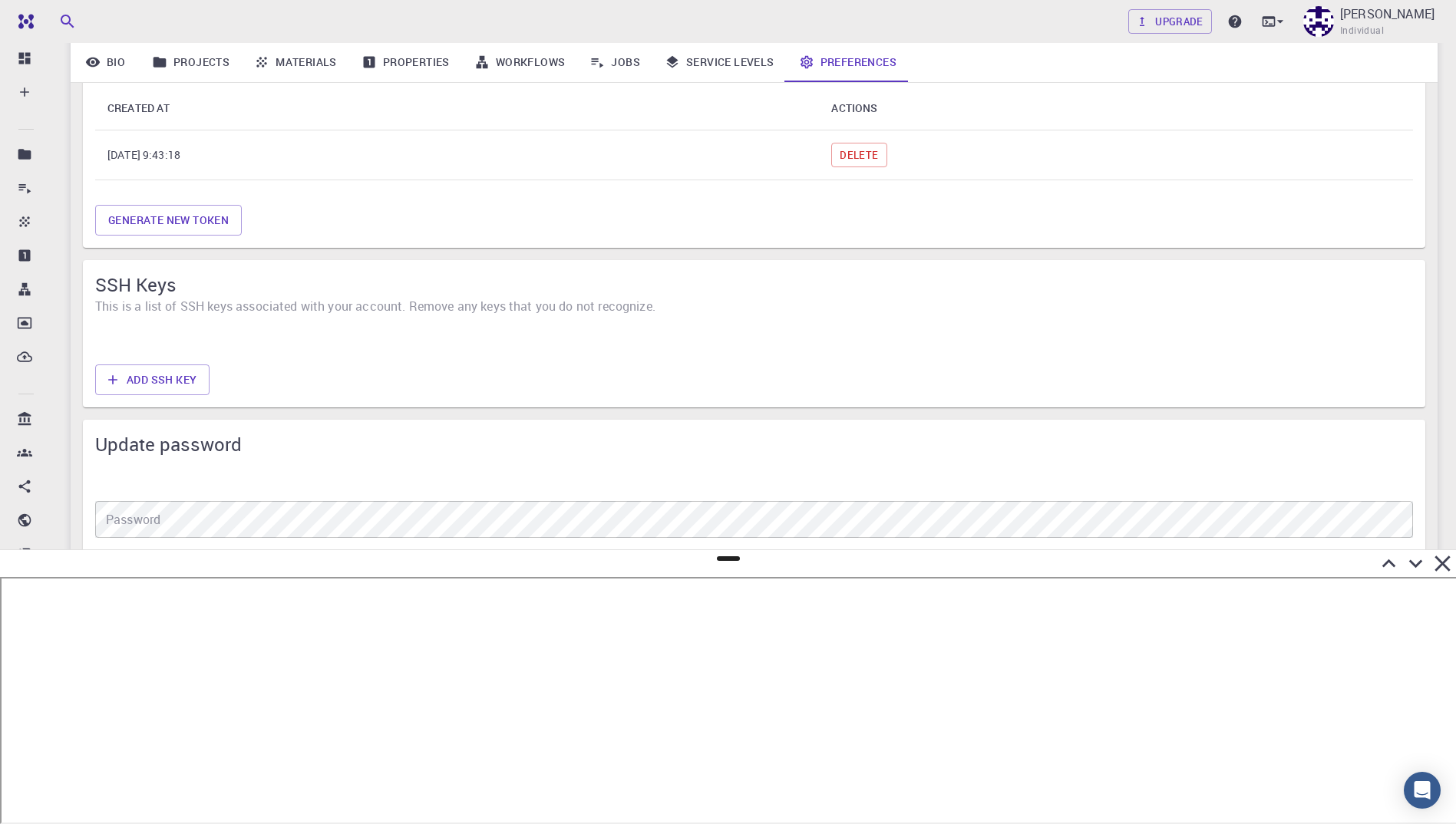
scroll to position [1137, 0]
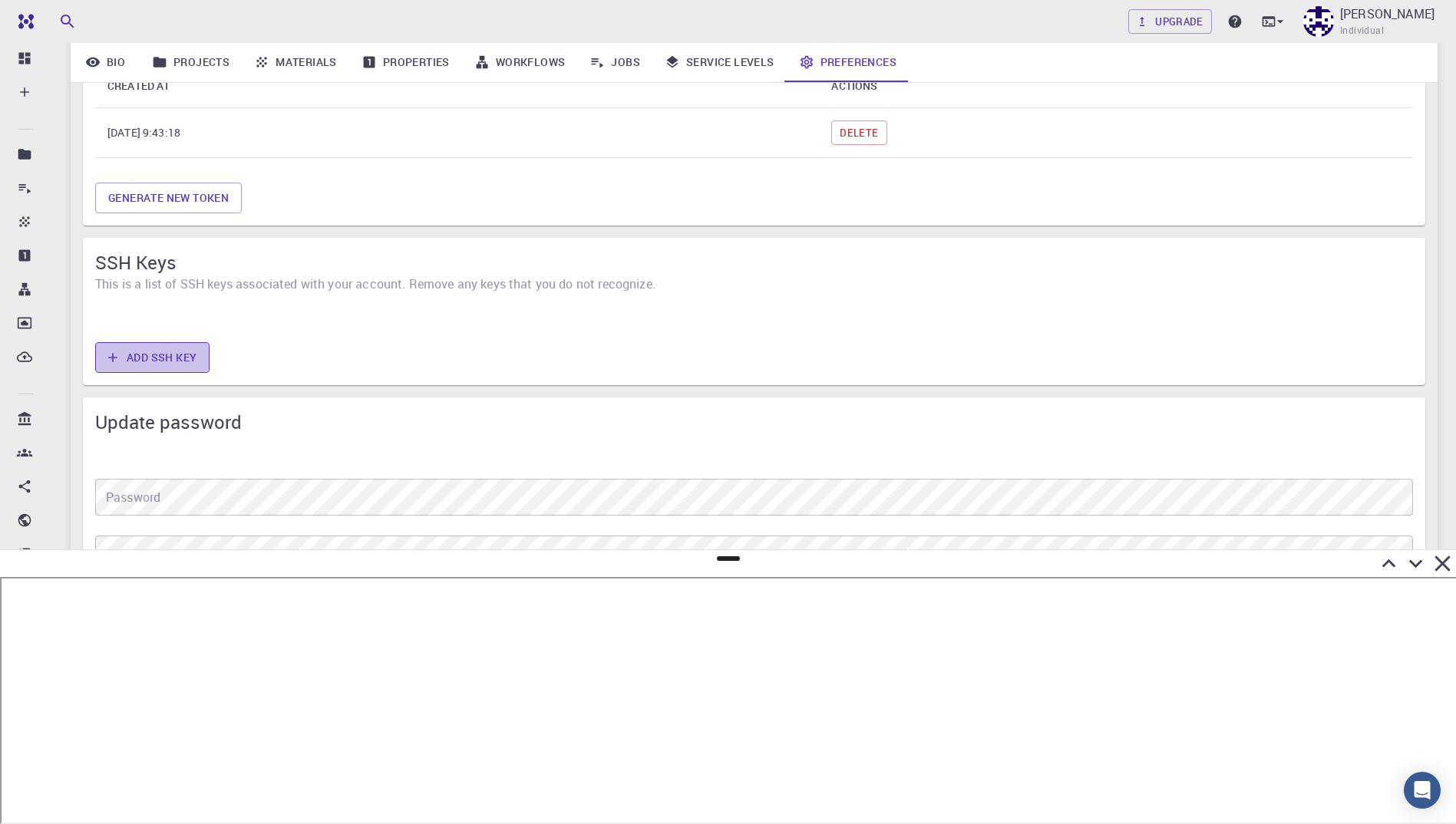
click at [150, 353] on button "Add SSH Key" at bounding box center [152, 358] width 114 height 31
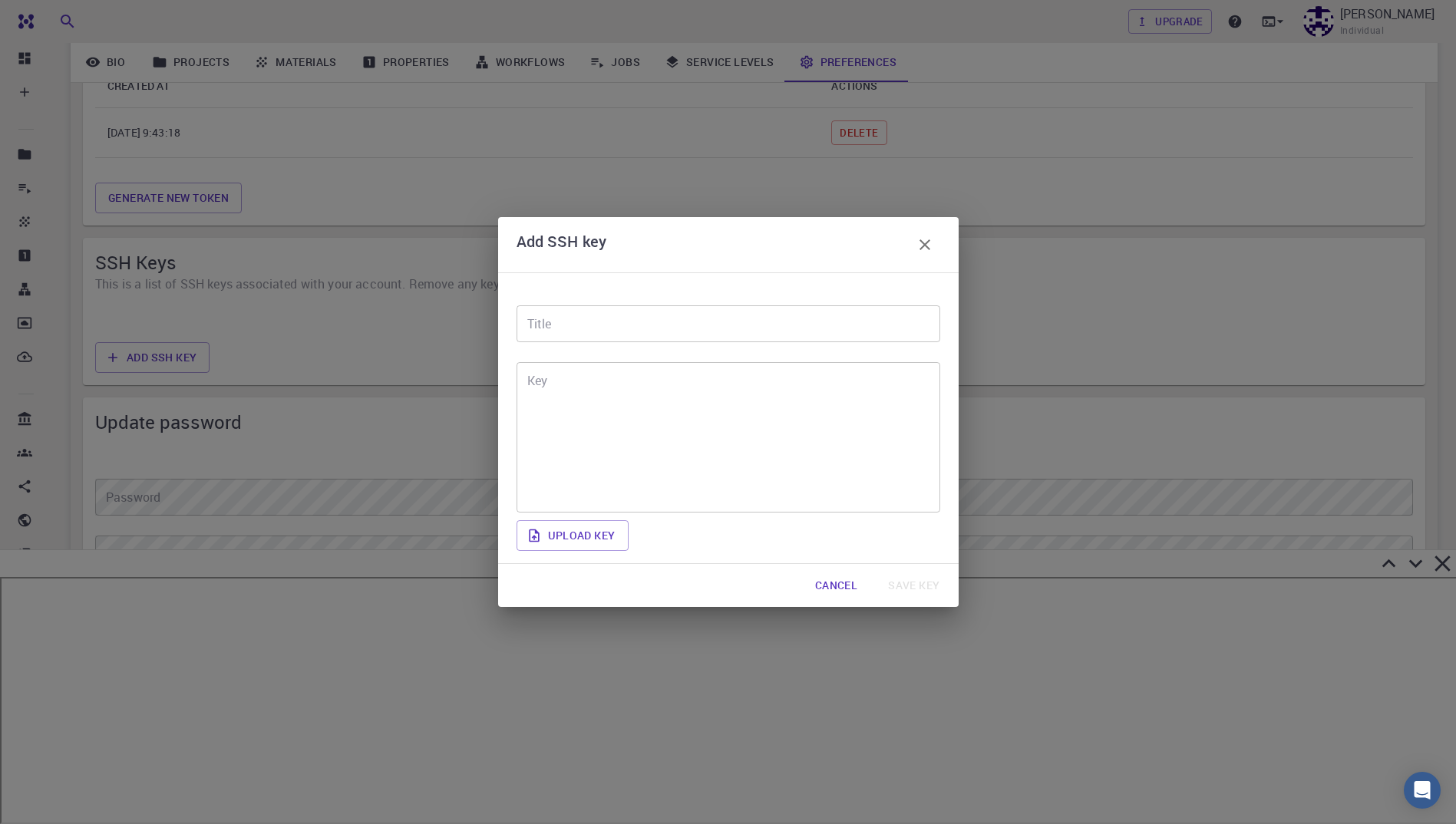
click at [595, 316] on input "Title" at bounding box center [728, 324] width 423 height 37
click at [624, 433] on textarea "Key" at bounding box center [728, 438] width 402 height 125
paste textarea "ssh-ed25519 AAAAC3NzaC1lZDI1NTE5AAAAIJJHzFsoXa3tV+rtC+huegEZZiqBhcf6YpNW3Ubbm9J…"
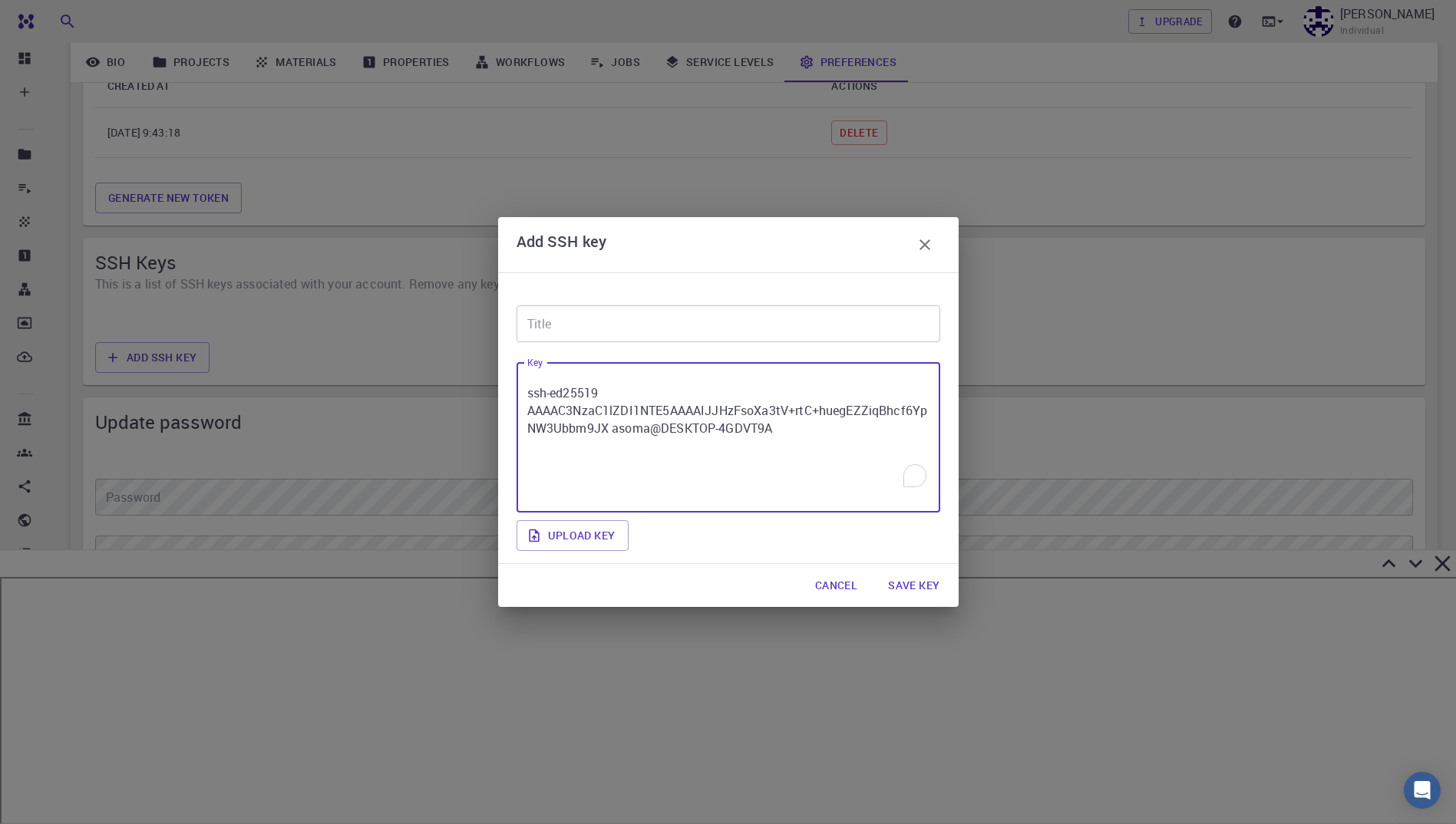
type textarea "ssh-ed25519 AAAAC3NzaC1lZDI1NTE5AAAAIJJHzFsoXa3tV+rtC+huegEZZiqBhcf6YpNW3Ubbm9J…"
click at [618, 327] on input "Title" at bounding box center [728, 324] width 423 height 37
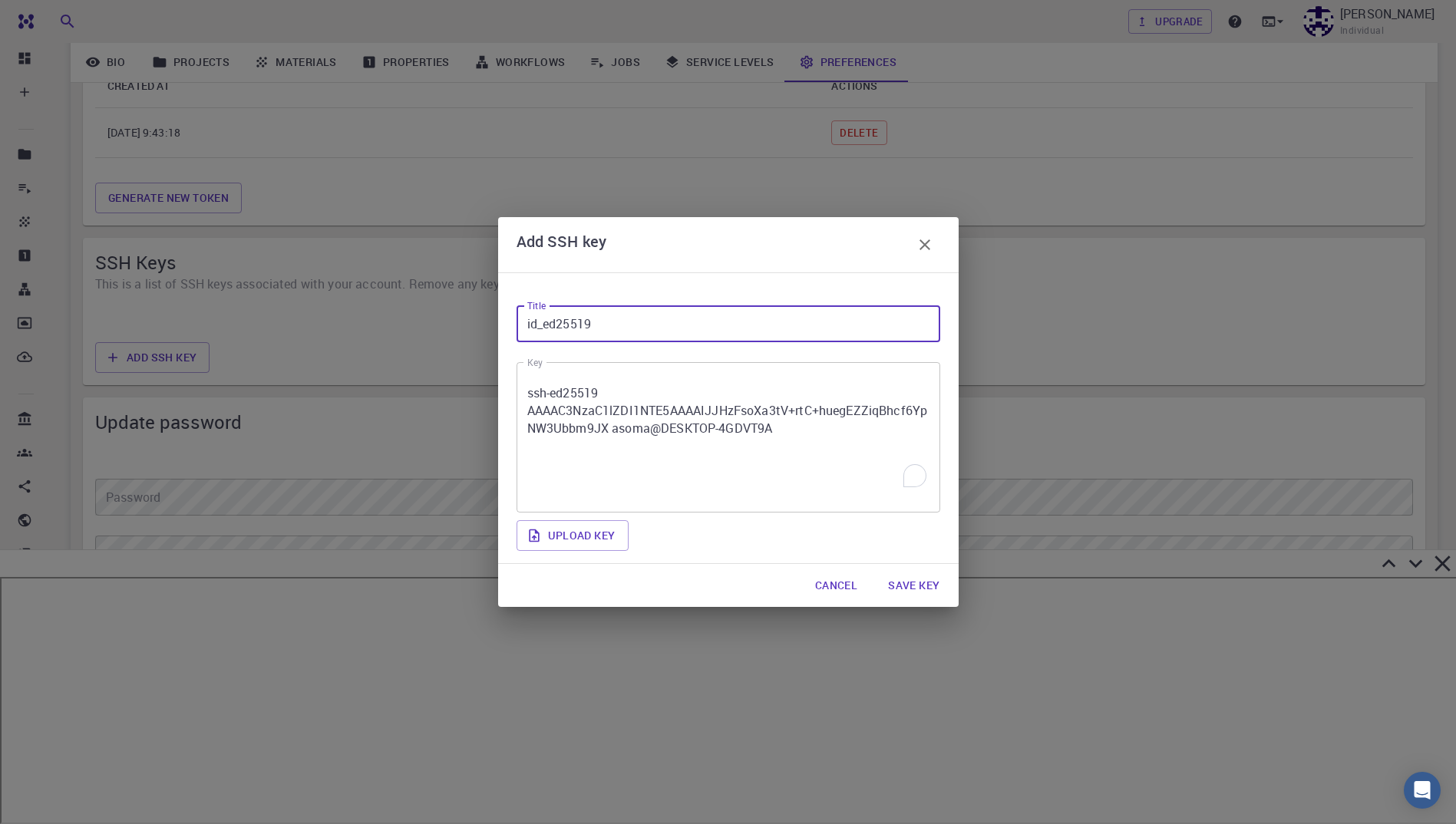
click at [647, 398] on textarea "ssh-ed25519 AAAAC3NzaC1lZDI1NTE5AAAAIJJHzFsoXa3tV+rtC+huegEZZiqBhcf6YpNW3Ubbm9J…" at bounding box center [728, 438] width 402 height 125
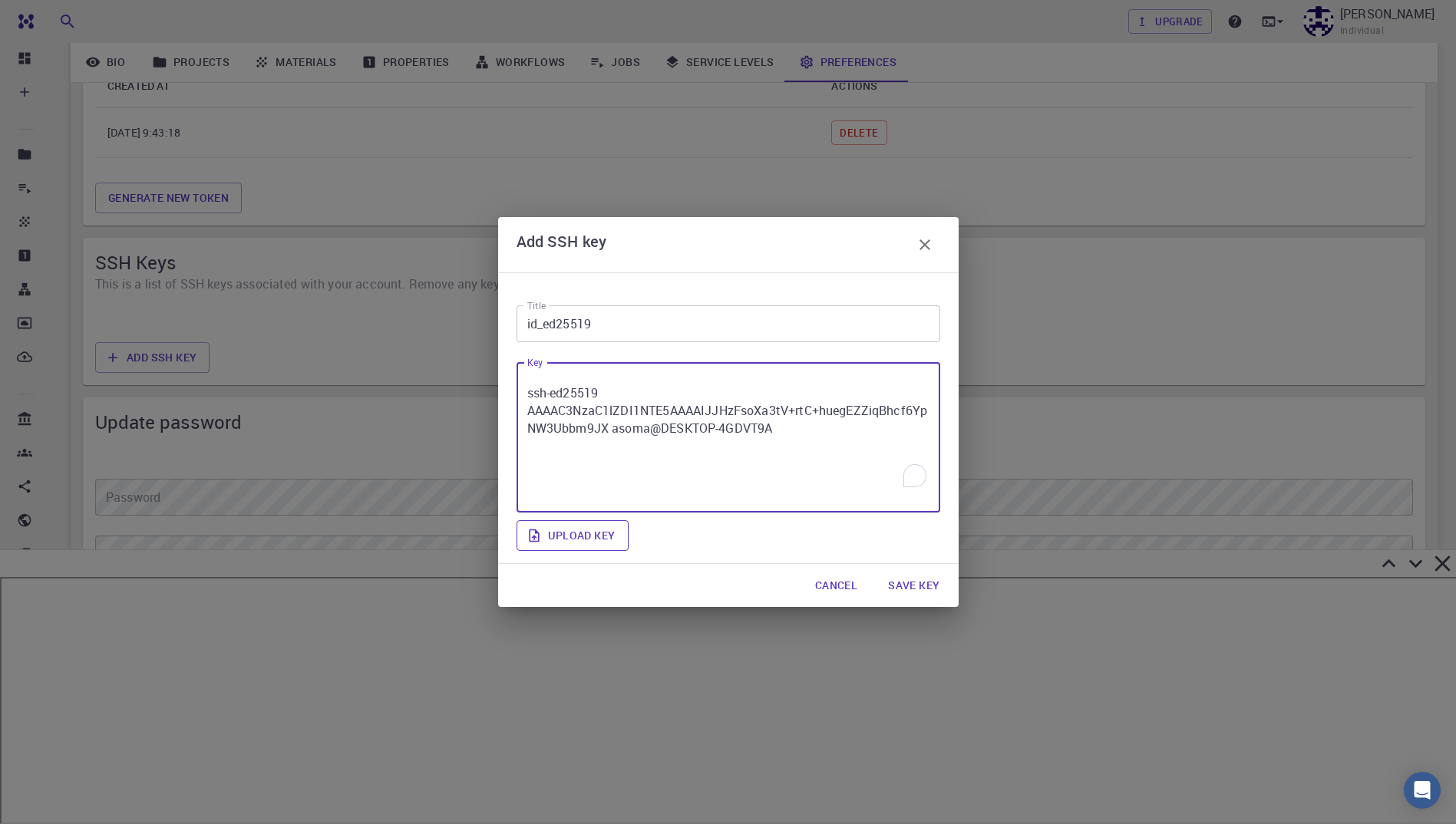
click at [597, 540] on label "Upload key" at bounding box center [572, 536] width 112 height 31
click at [0, 0] on input "Upload key" at bounding box center [0, 0] width 0 height 0
click at [926, 587] on button "Save key" at bounding box center [914, 585] width 76 height 31
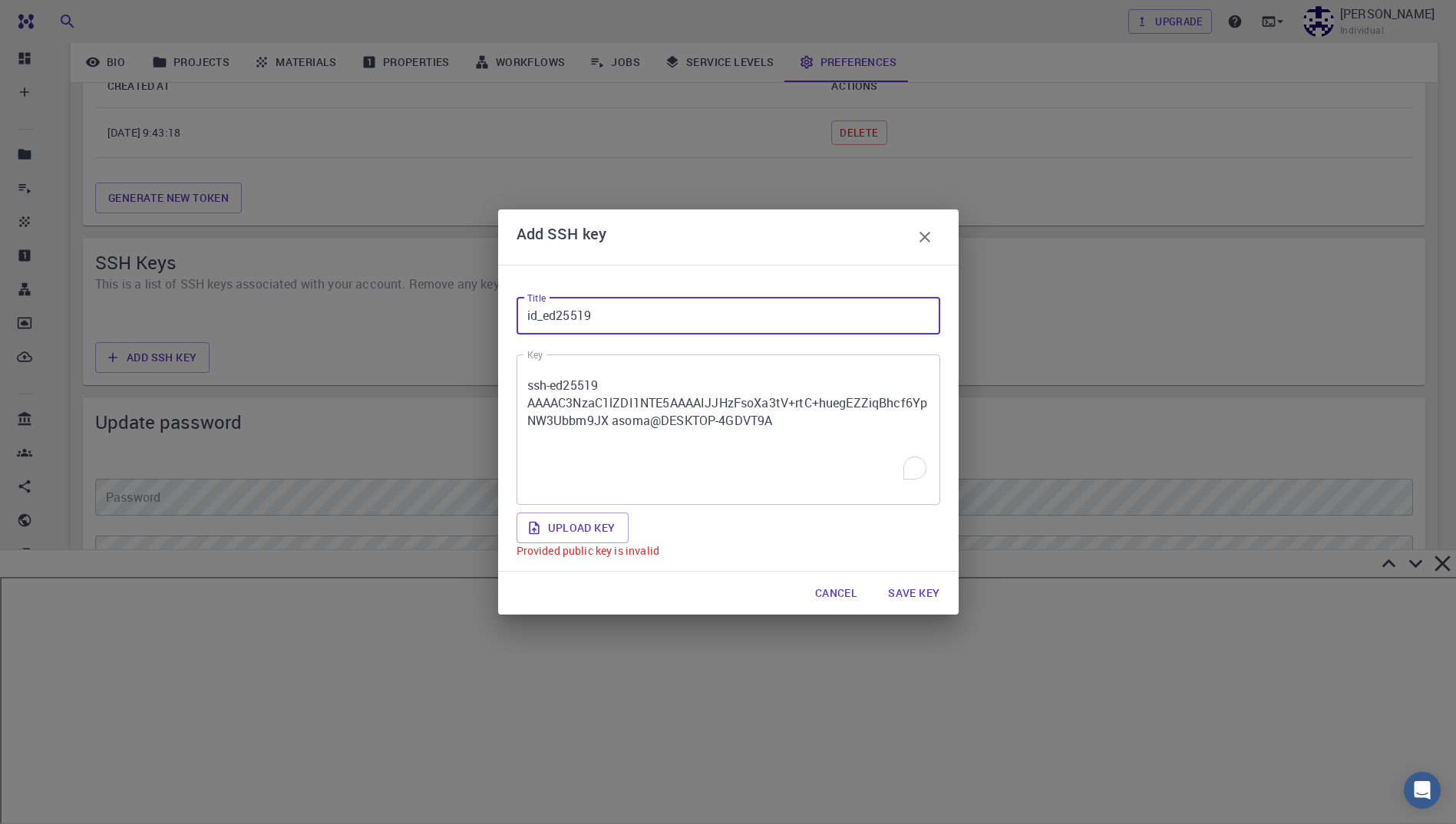
click at [642, 324] on input "id_ed25519" at bounding box center [728, 317] width 423 height 37
type input "id_[DOMAIN_NAME]"
click at [920, 591] on button "Save key" at bounding box center [914, 593] width 76 height 31
click at [683, 375] on textarea "ssh-ed25519 AAAAC3NzaC1lZDI1NTE5AAAAIJJHzFsoXa3tV+rtC+huegEZZiqBhcf6YpNW3Ubbm9J…" at bounding box center [728, 429] width 402 height 125
click at [792, 425] on textarea "ssh-ed25519 AAAAC3NzaC1lZDI1NTE5AAAAIJJHzFsoXa3tV+rtC+huegEZZiqBhcf6YpNW3Ubbm9J…" at bounding box center [728, 429] width 402 height 125
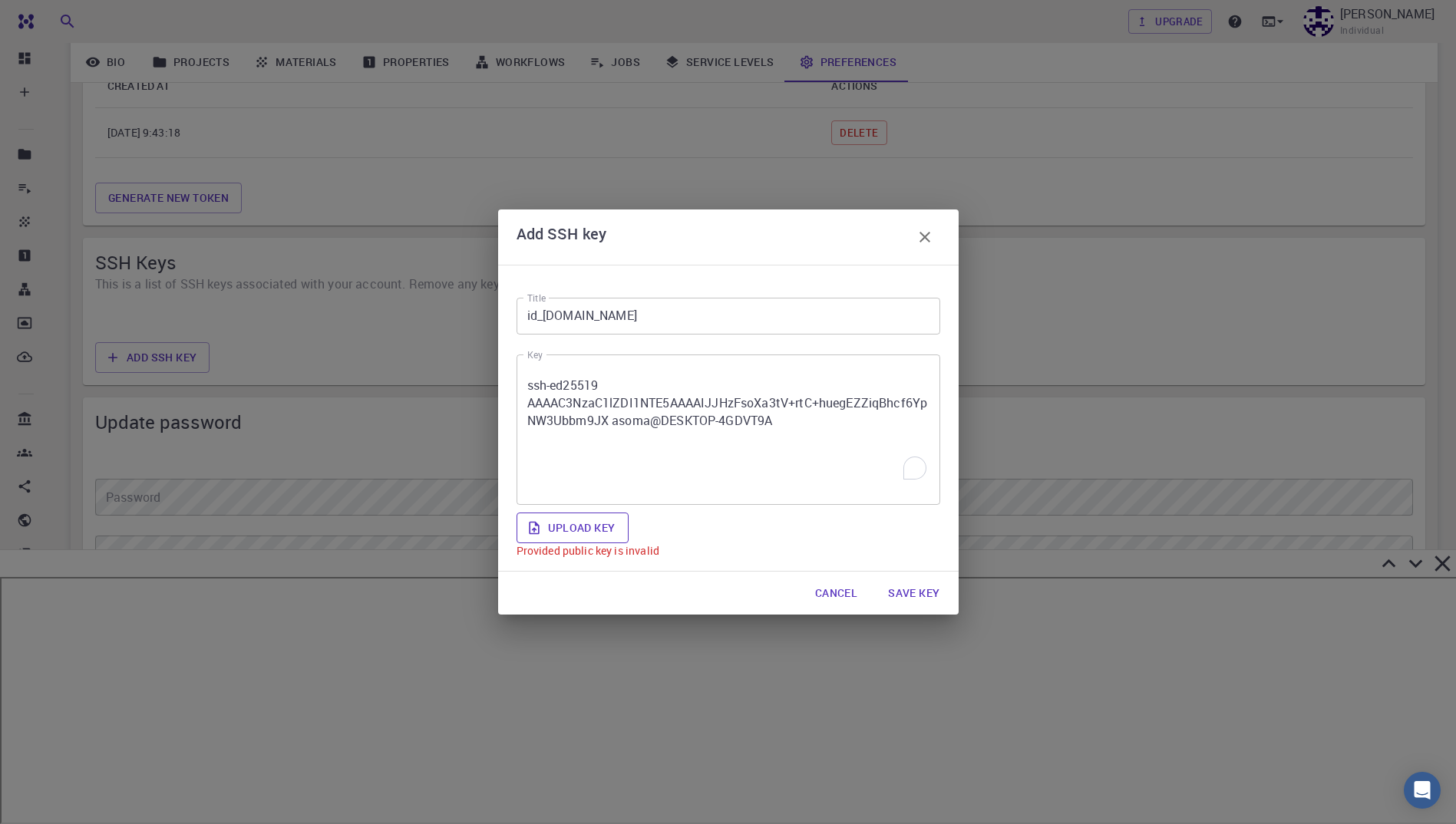
click at [589, 524] on label "Upload key" at bounding box center [572, 527] width 112 height 31
click at [0, 0] on input "Upload key" at bounding box center [0, 0] width 0 height 0
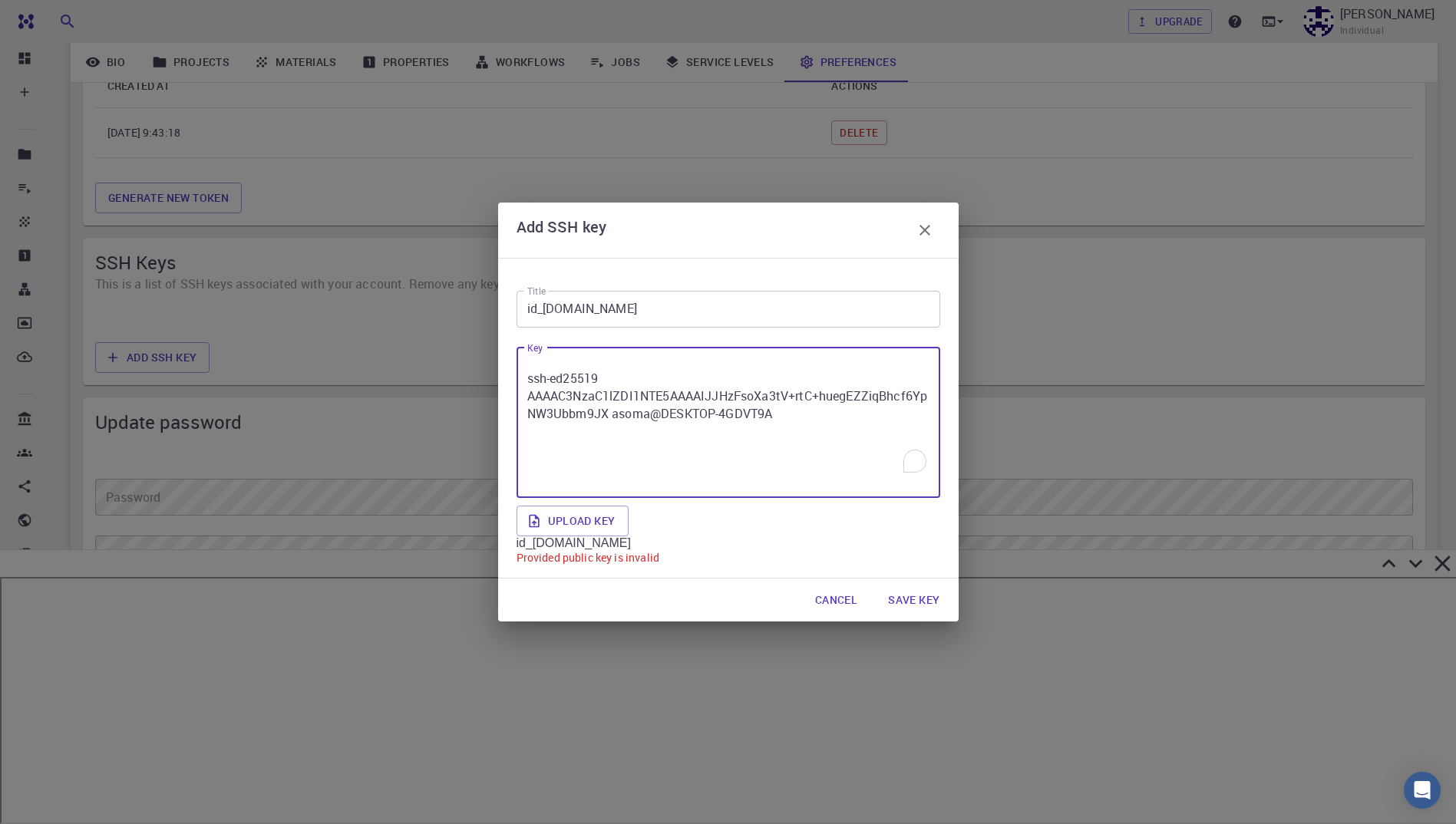
drag, startPoint x: 760, startPoint y: 413, endPoint x: 465, endPoint y: 397, distance: 295.4
click at [465, 397] on div "Add SSH key Title id_[DOMAIN_NAME] Title Key ssh-ed25519 AAAAC3NzaC1lZDI1NTE5AA…" at bounding box center [728, 412] width 1456 height 824
type textarea "s"
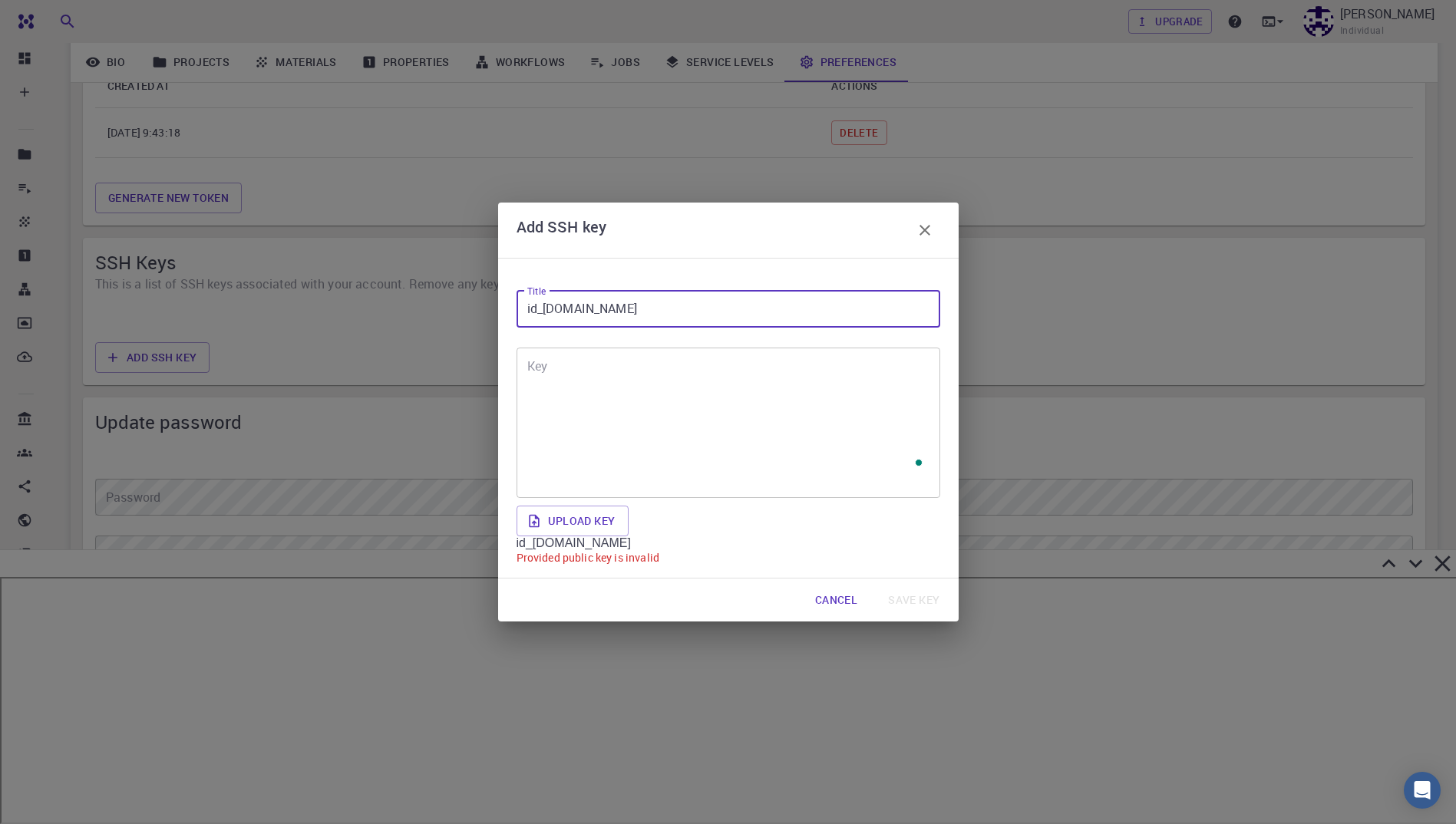
drag, startPoint x: 649, startPoint y: 302, endPoint x: 439, endPoint y: 296, distance: 210.1
click at [439, 296] on div "Add SSH key Title id_[DOMAIN_NAME] Title Key x Key Upload key id_[DOMAIN_NAME] …" at bounding box center [728, 412] width 1456 height 824
type input "id_ed"
drag, startPoint x: 570, startPoint y: 322, endPoint x: 517, endPoint y: 325, distance: 53.1
click at [517, 326] on input "id_ed" at bounding box center [728, 309] width 423 height 37
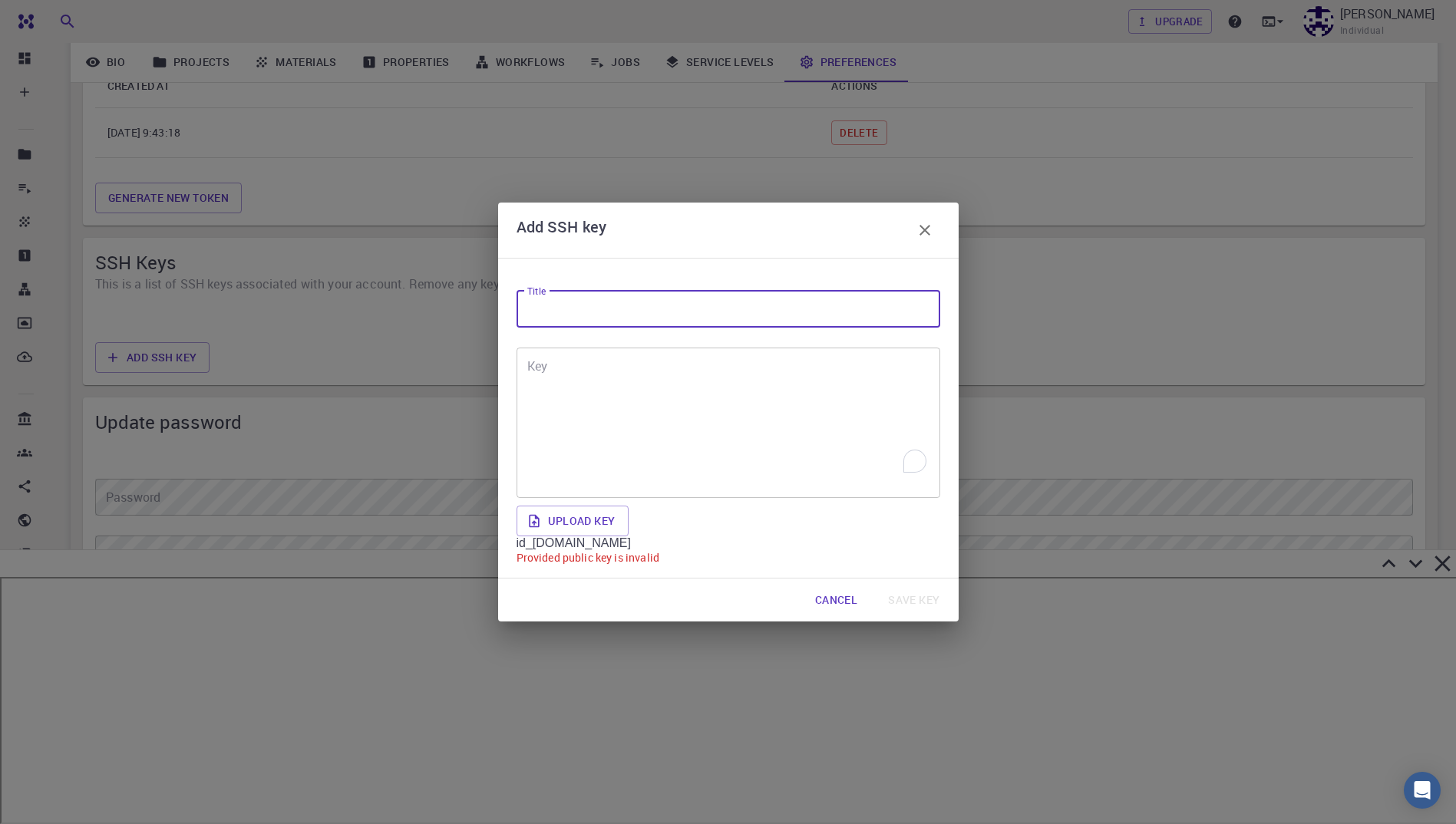
click at [922, 225] on icon "button" at bounding box center [925, 230] width 18 height 18
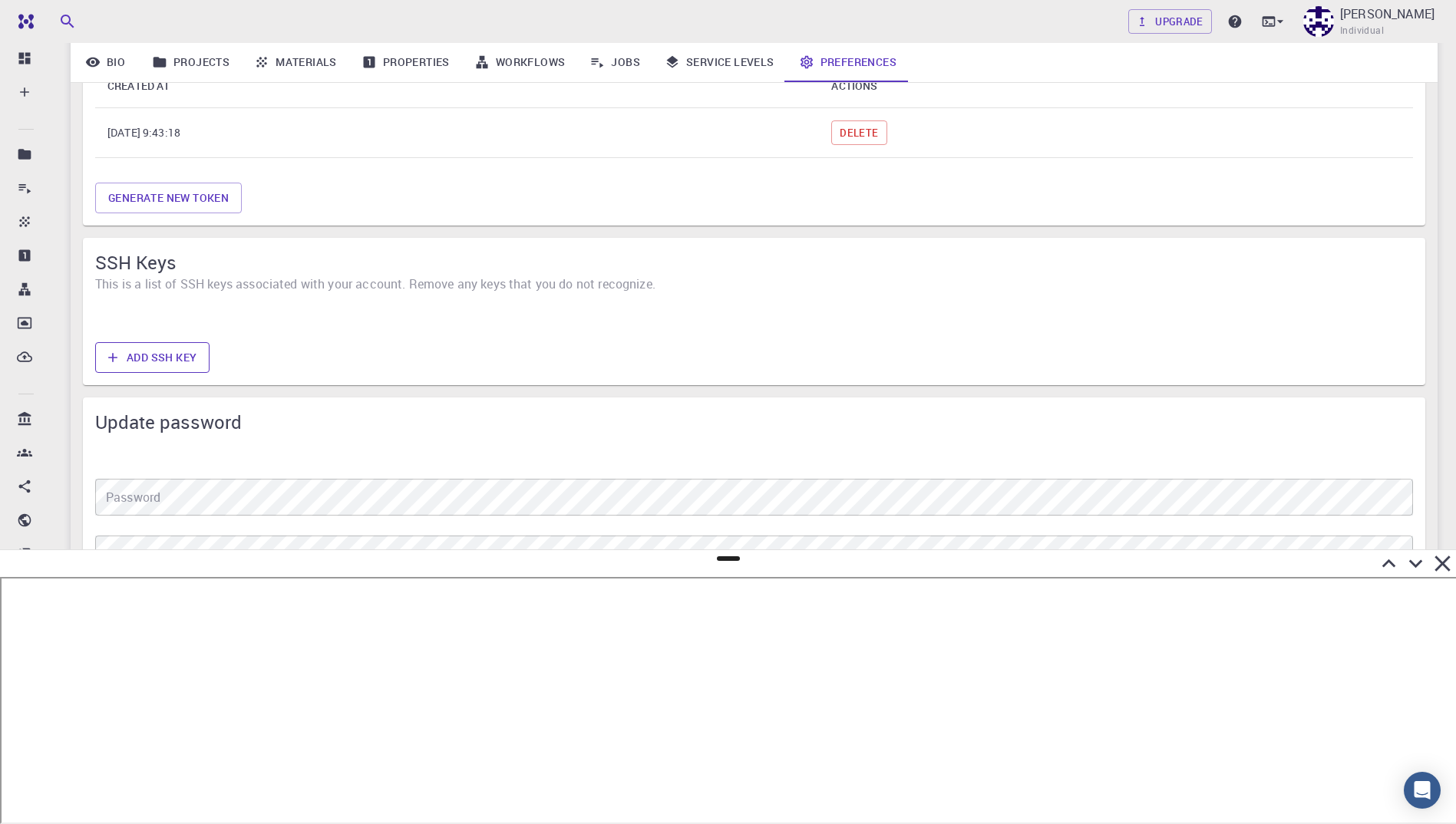
click at [174, 361] on button "Add SSH Key" at bounding box center [152, 358] width 114 height 31
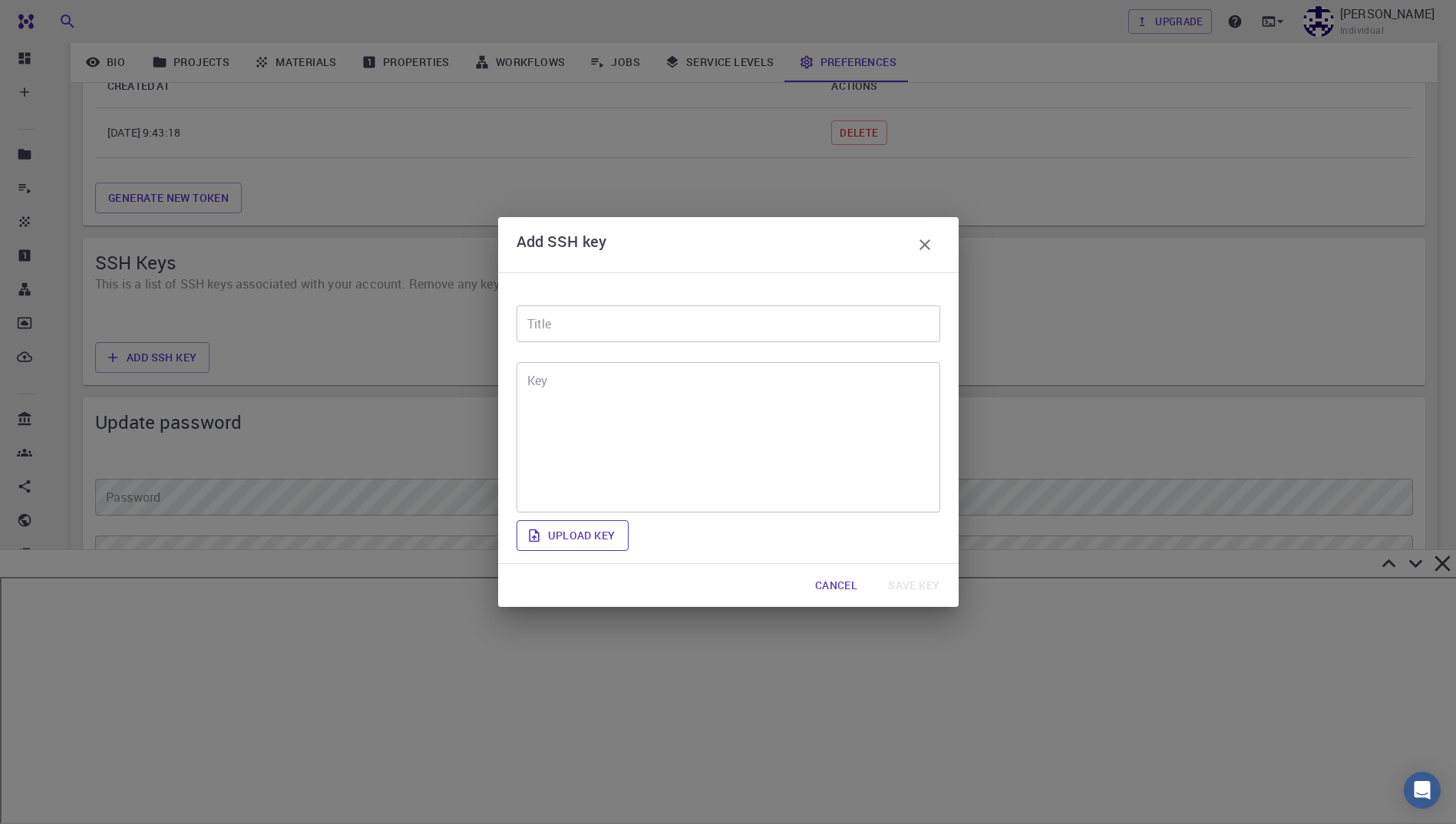
click at [592, 539] on label "Upload key" at bounding box center [572, 536] width 112 height 31
click at [0, 0] on input "Upload key" at bounding box center [0, 0] width 0 height 0
type textarea "ssh-rsa AAAAB3NzaC1yc2EAAAADAQABAAABgQCldG62OVPjLwJMdNzRQZDPA0zbERkxMGBWi8mHkng…"
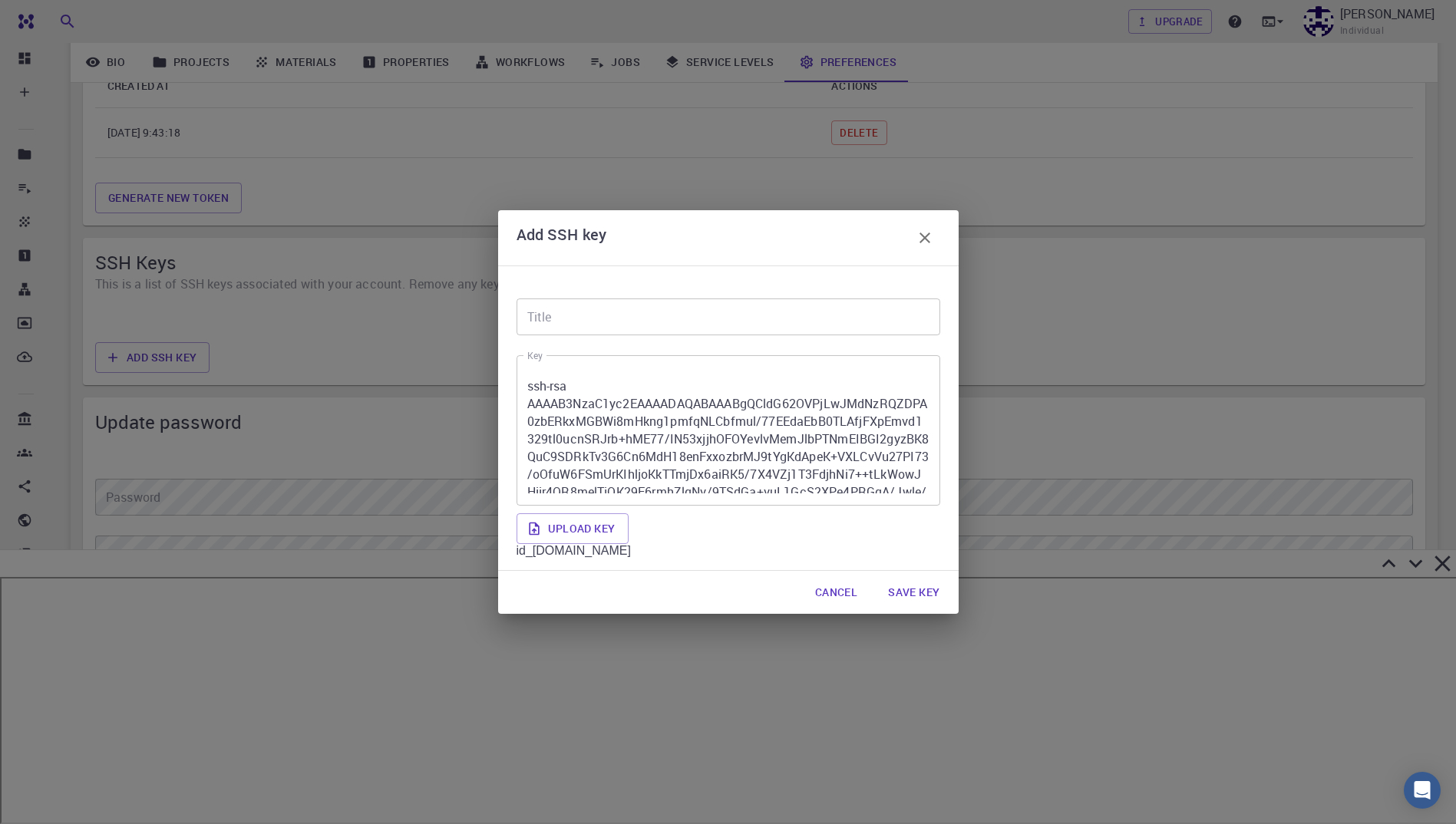
click at [676, 307] on input "Title" at bounding box center [728, 317] width 423 height 37
type input "for_Mat3ra"
click at [920, 590] on button "Save key" at bounding box center [914, 592] width 76 height 31
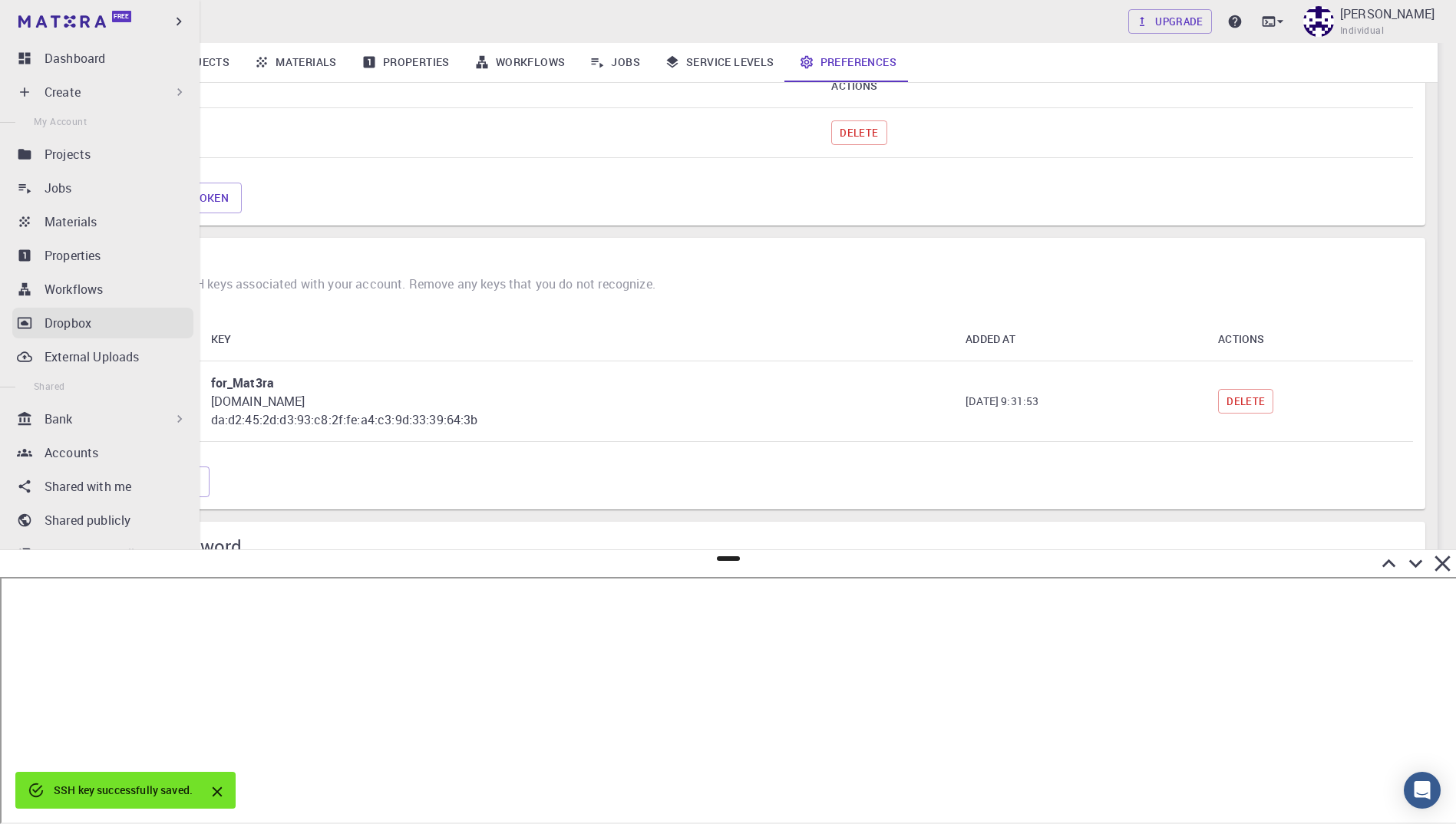
click at [64, 318] on p "Dropbox" at bounding box center [68, 323] width 47 height 18
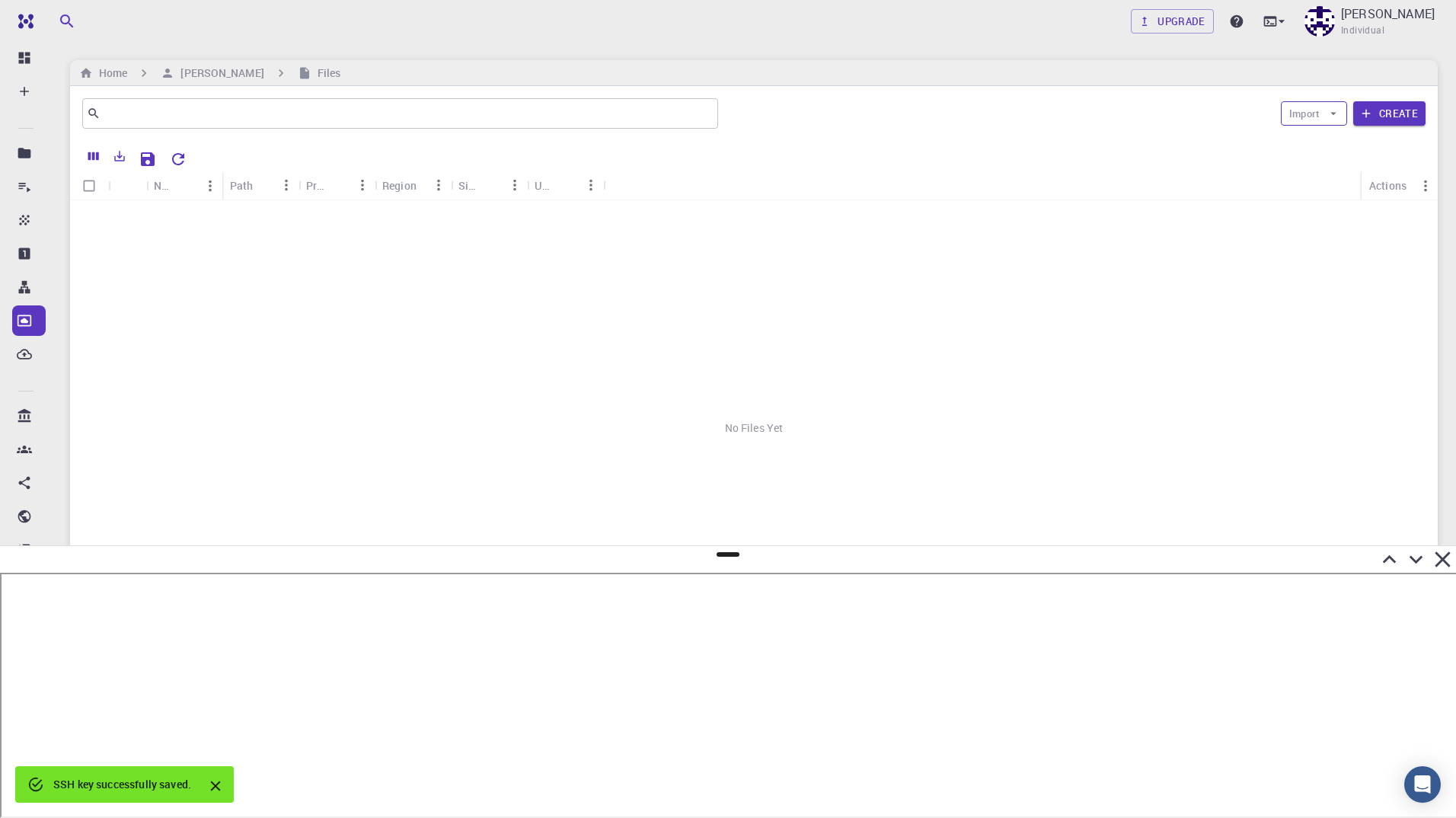
click at [1321, 115] on button "Import" at bounding box center [1314, 113] width 67 height 24
click at [1322, 148] on span "Upload File" at bounding box center [1345, 144] width 49 height 15
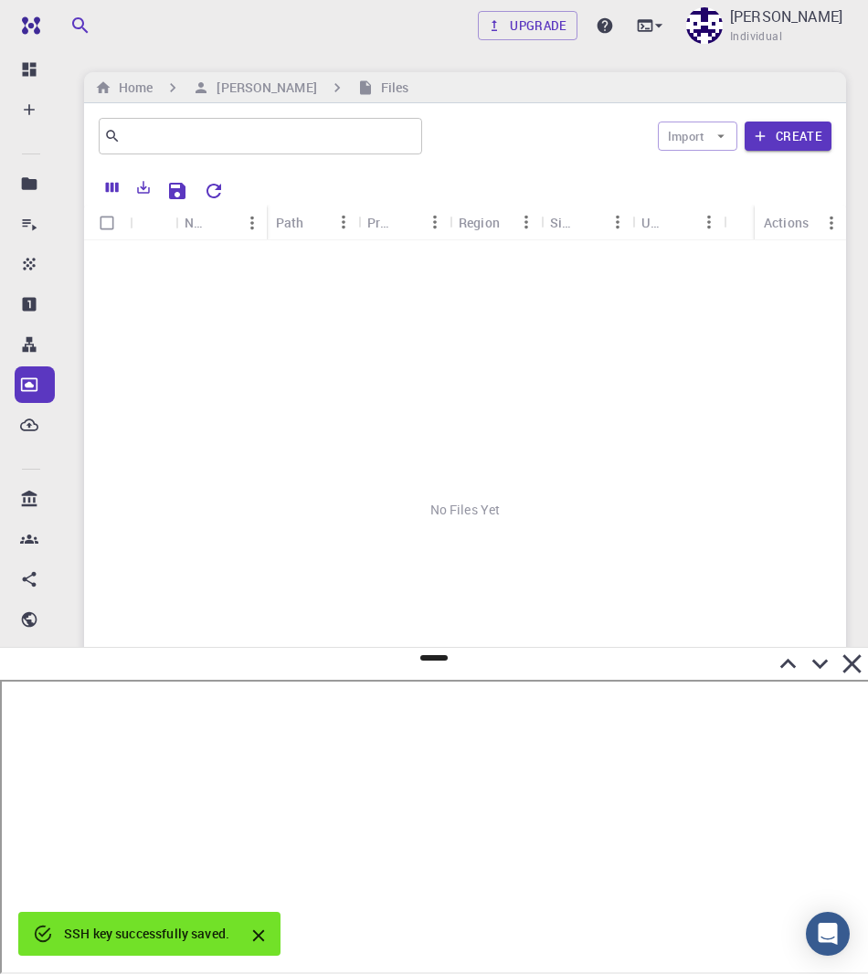
click at [783, 663] on icon at bounding box center [788, 664] width 32 height 32
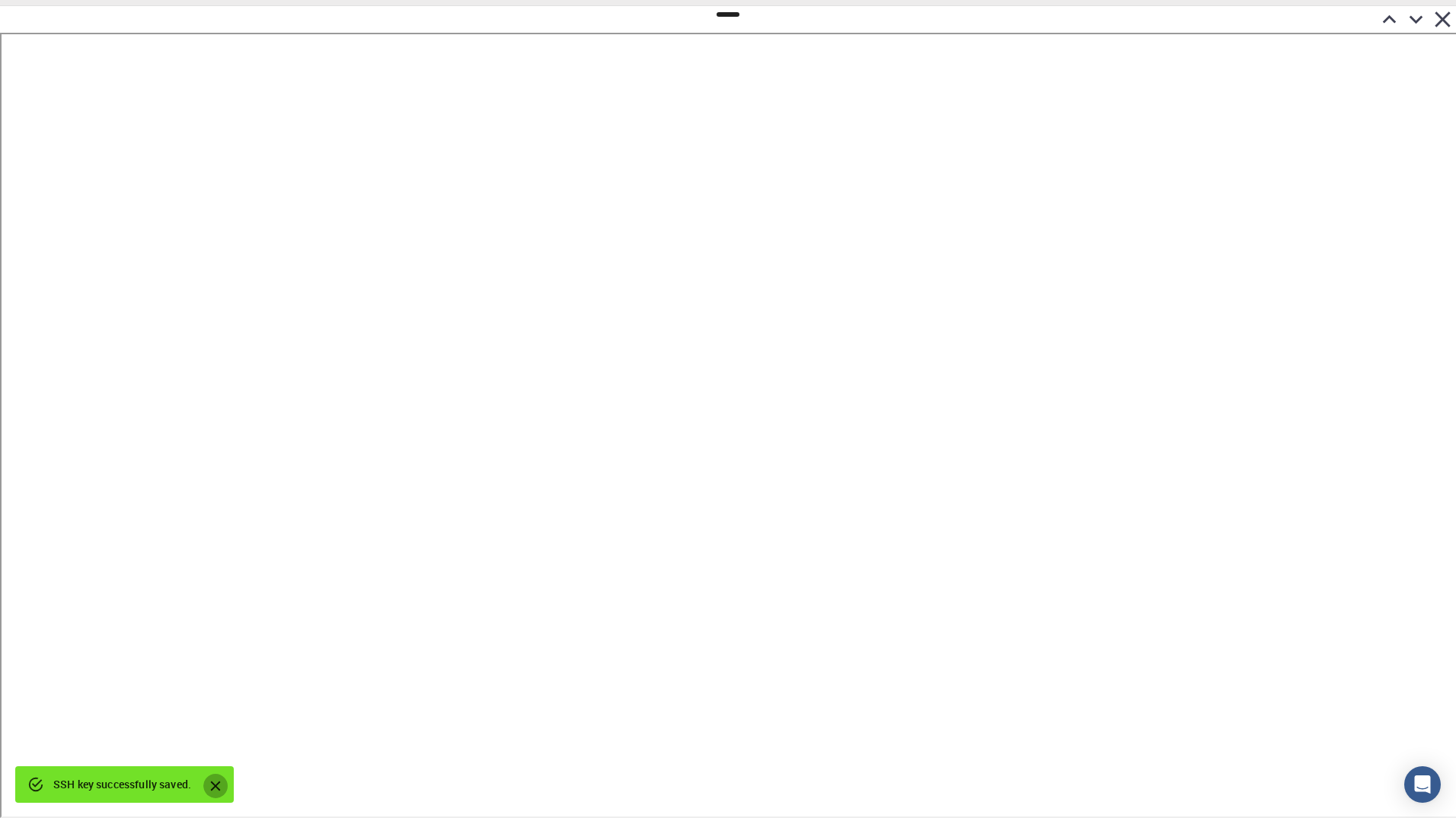
click at [218, 726] on icon "Close" at bounding box center [216, 787] width 10 height 10
click at [932, 16] on div at bounding box center [728, 19] width 1456 height 27
click at [1417, 18] on icon at bounding box center [1416, 19] width 27 height 27
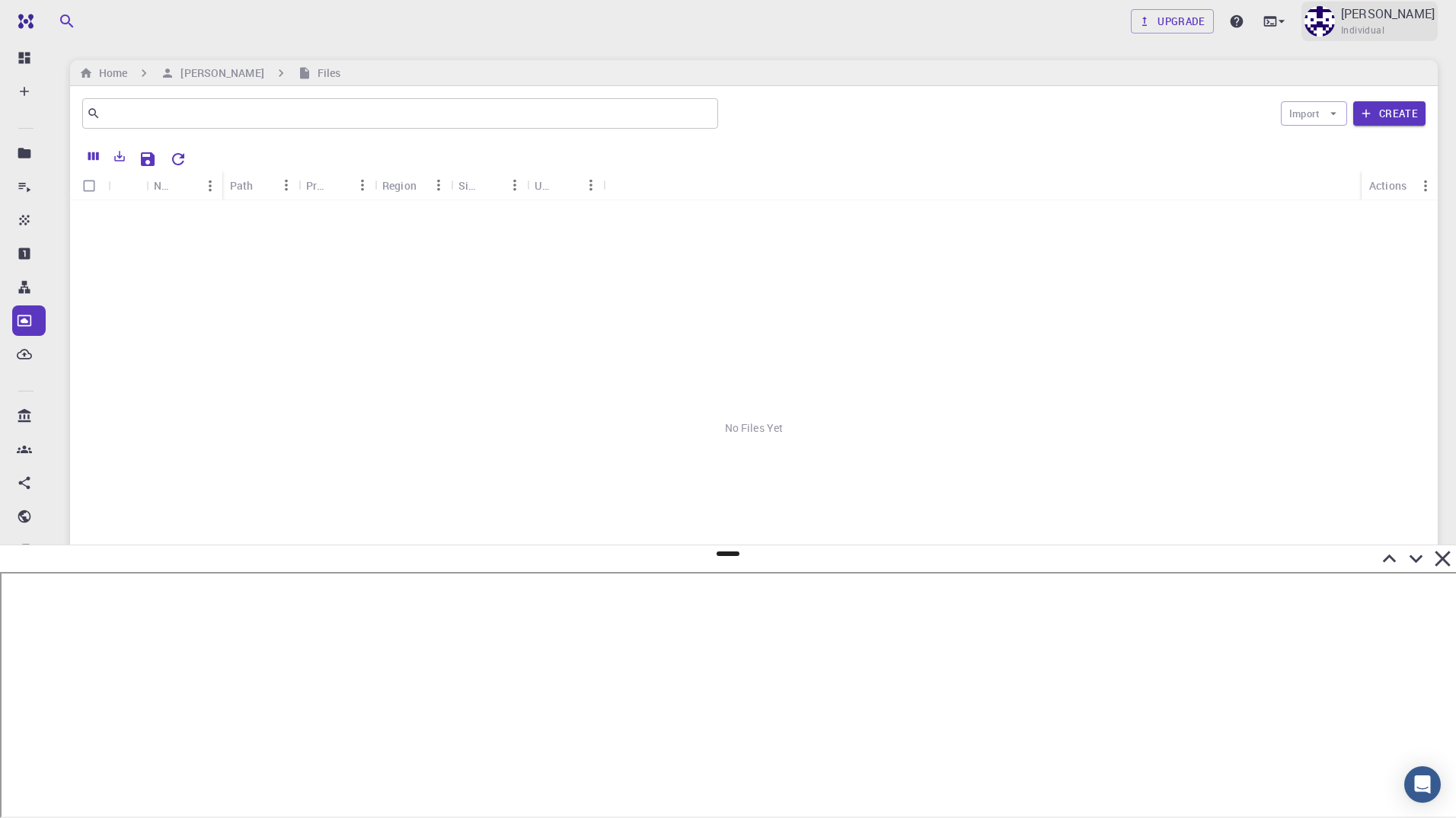
click at [1346, 23] on div "[PERSON_NAME] Individual" at bounding box center [1370, 22] width 137 height 40
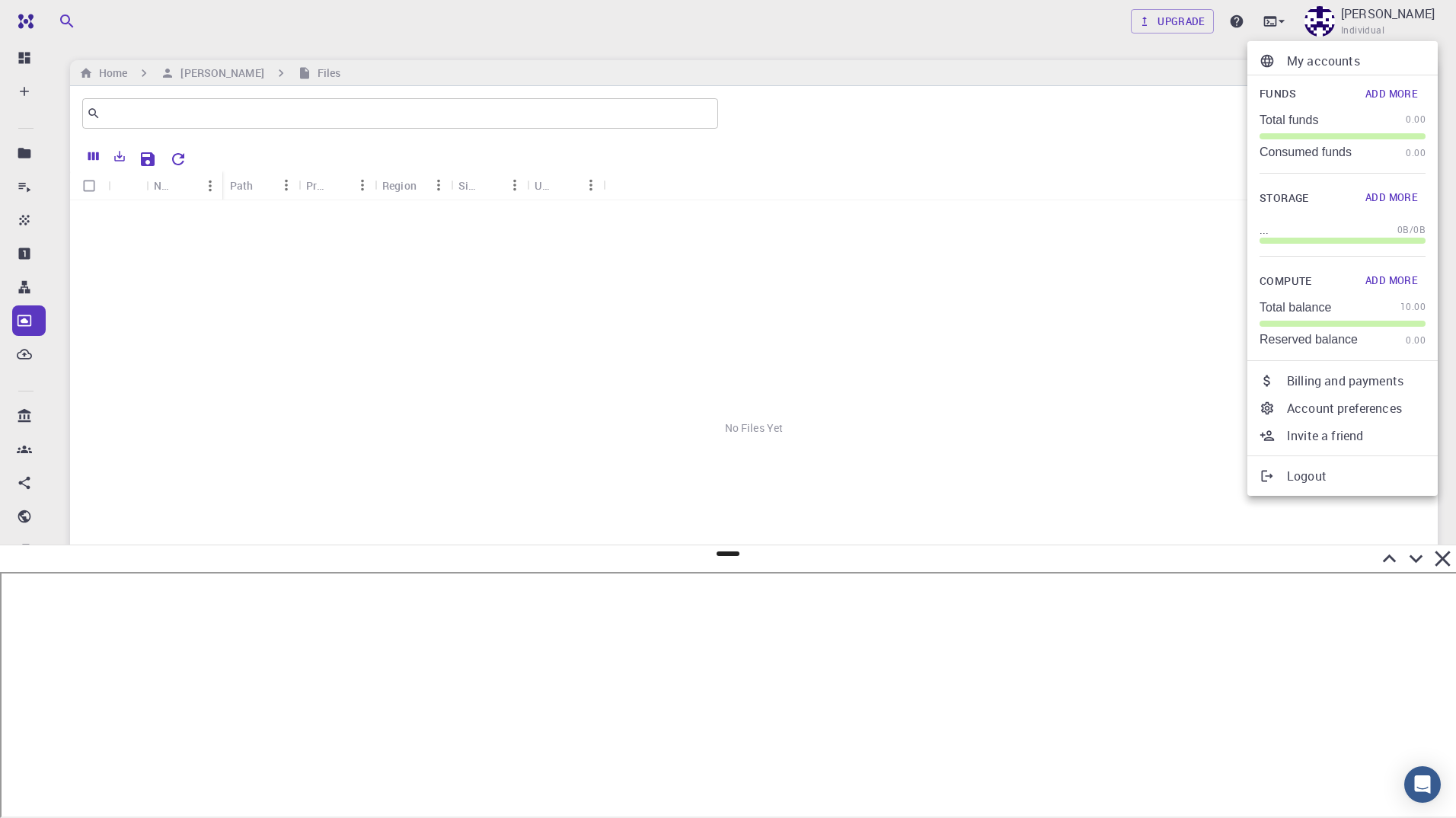
click at [1309, 62] on p "My accounts" at bounding box center [1356, 61] width 138 height 18
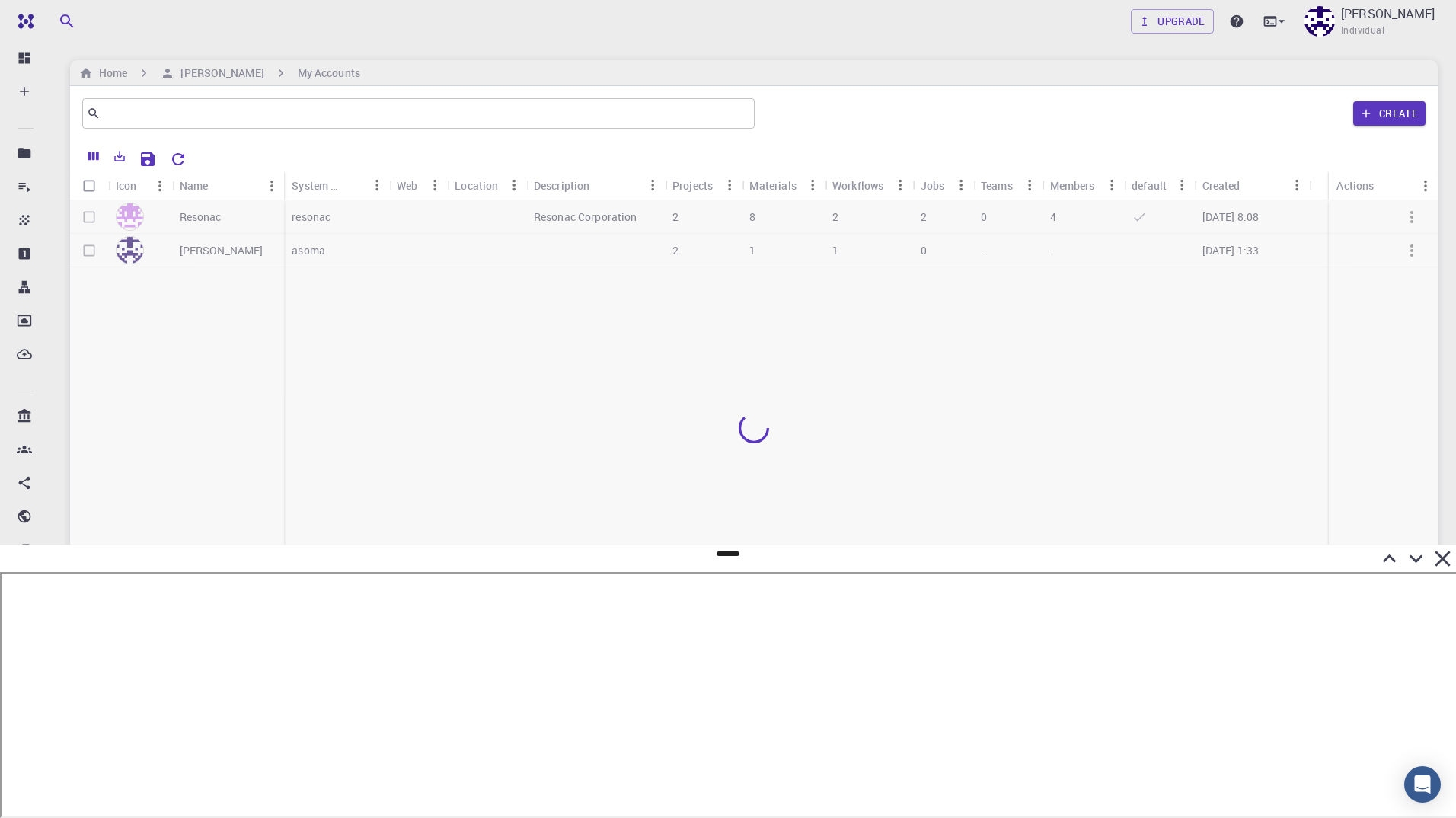
click at [198, 220] on div at bounding box center [753, 428] width 1368 height 455
click at [190, 215] on p "Resonac" at bounding box center [201, 217] width 42 height 15
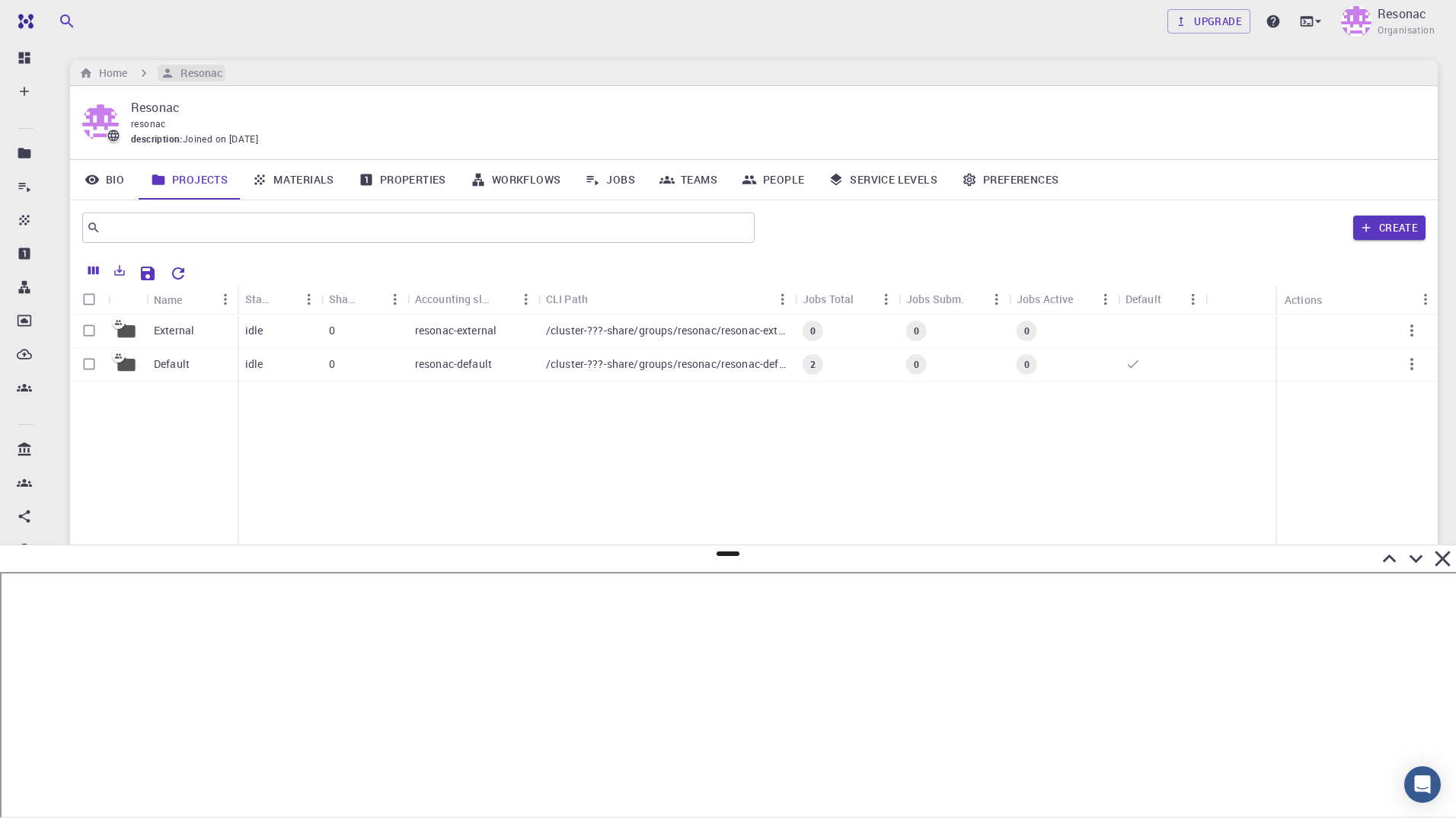
click at [186, 69] on h6 "Resonac" at bounding box center [198, 73] width 48 height 17
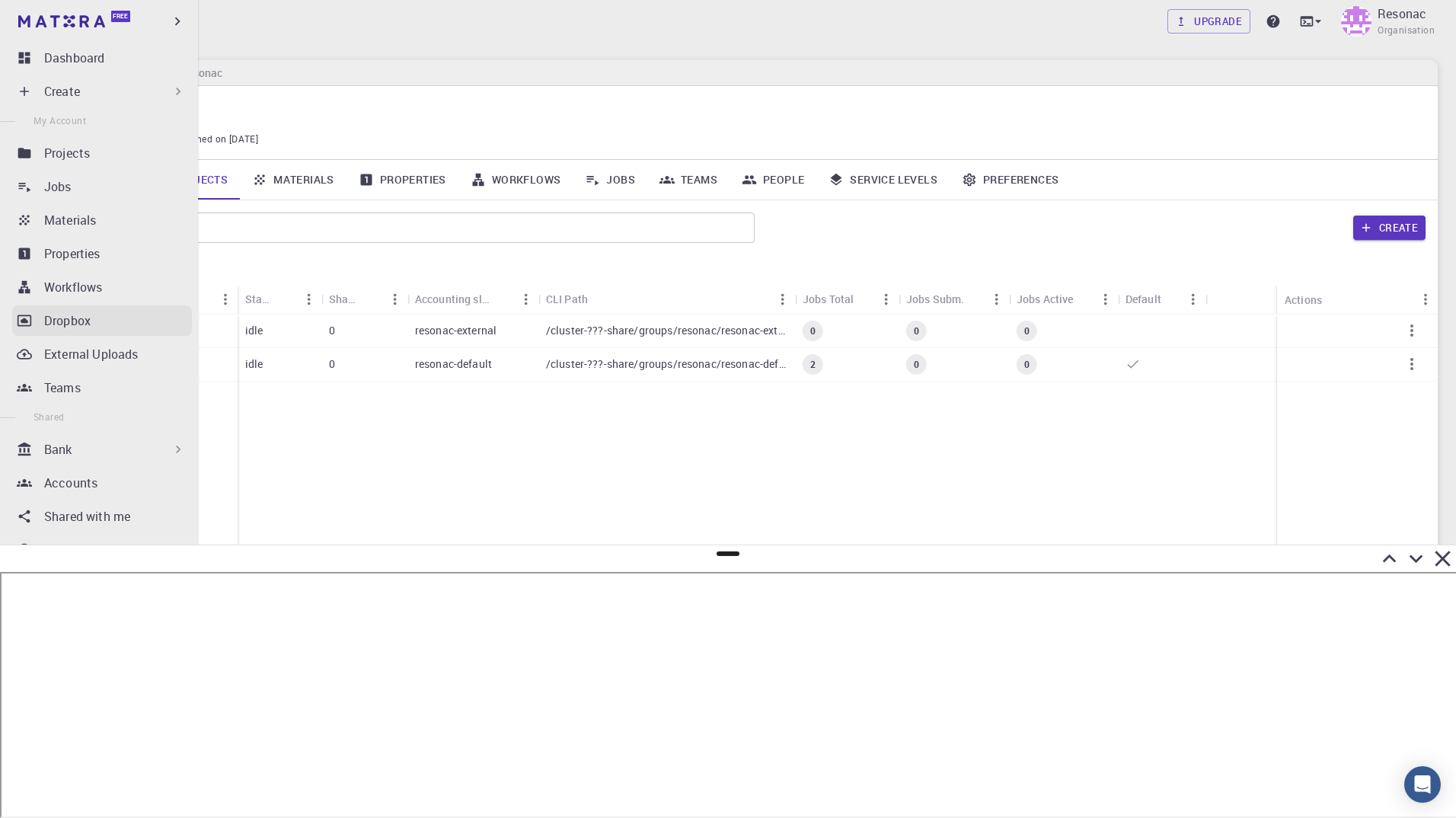
click at [52, 323] on p "Dropbox" at bounding box center [68, 321] width 47 height 18
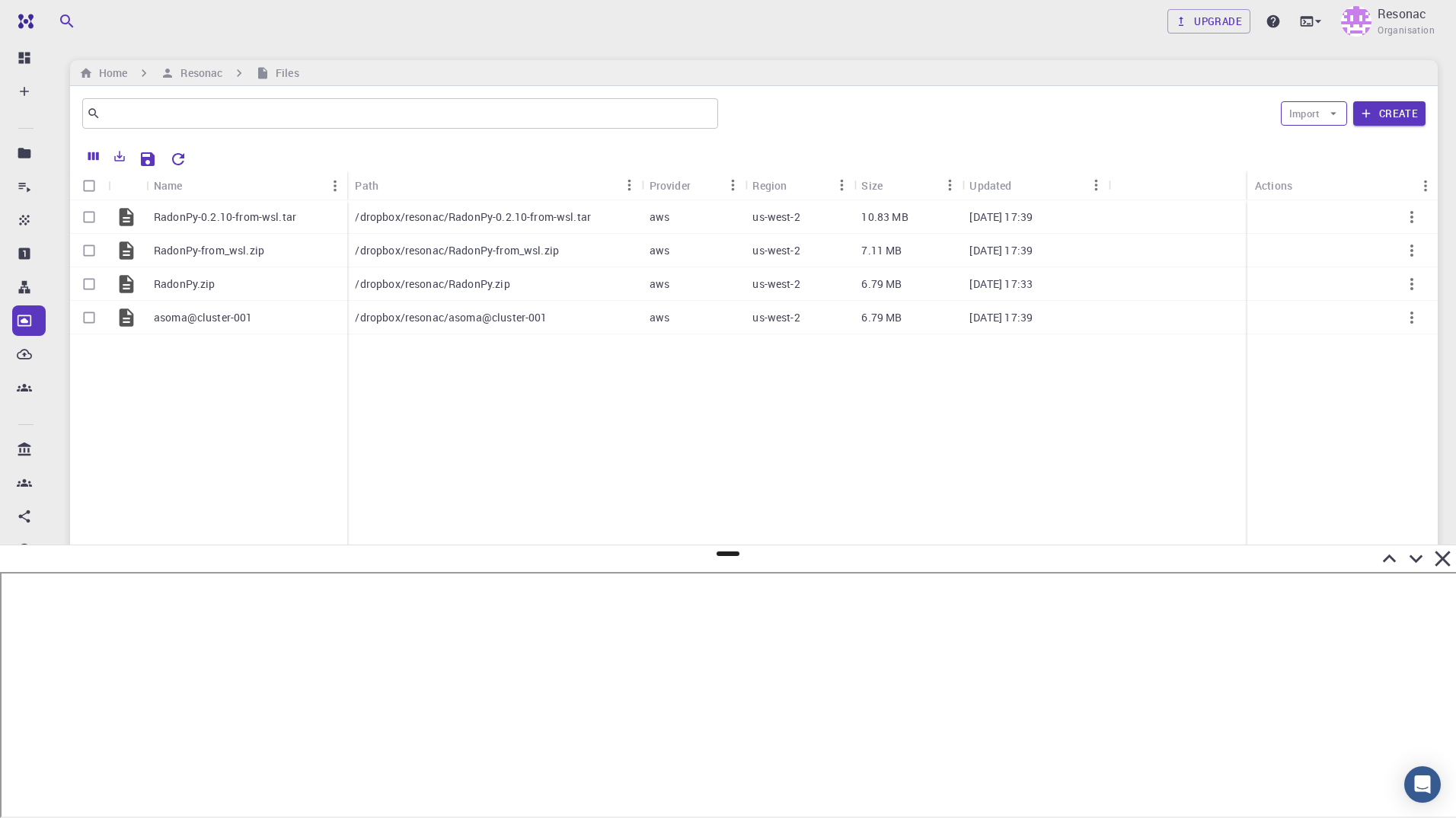
click at [1311, 112] on button "Import" at bounding box center [1314, 113] width 67 height 24
click at [1305, 146] on icon at bounding box center [1301, 144] width 10 height 13
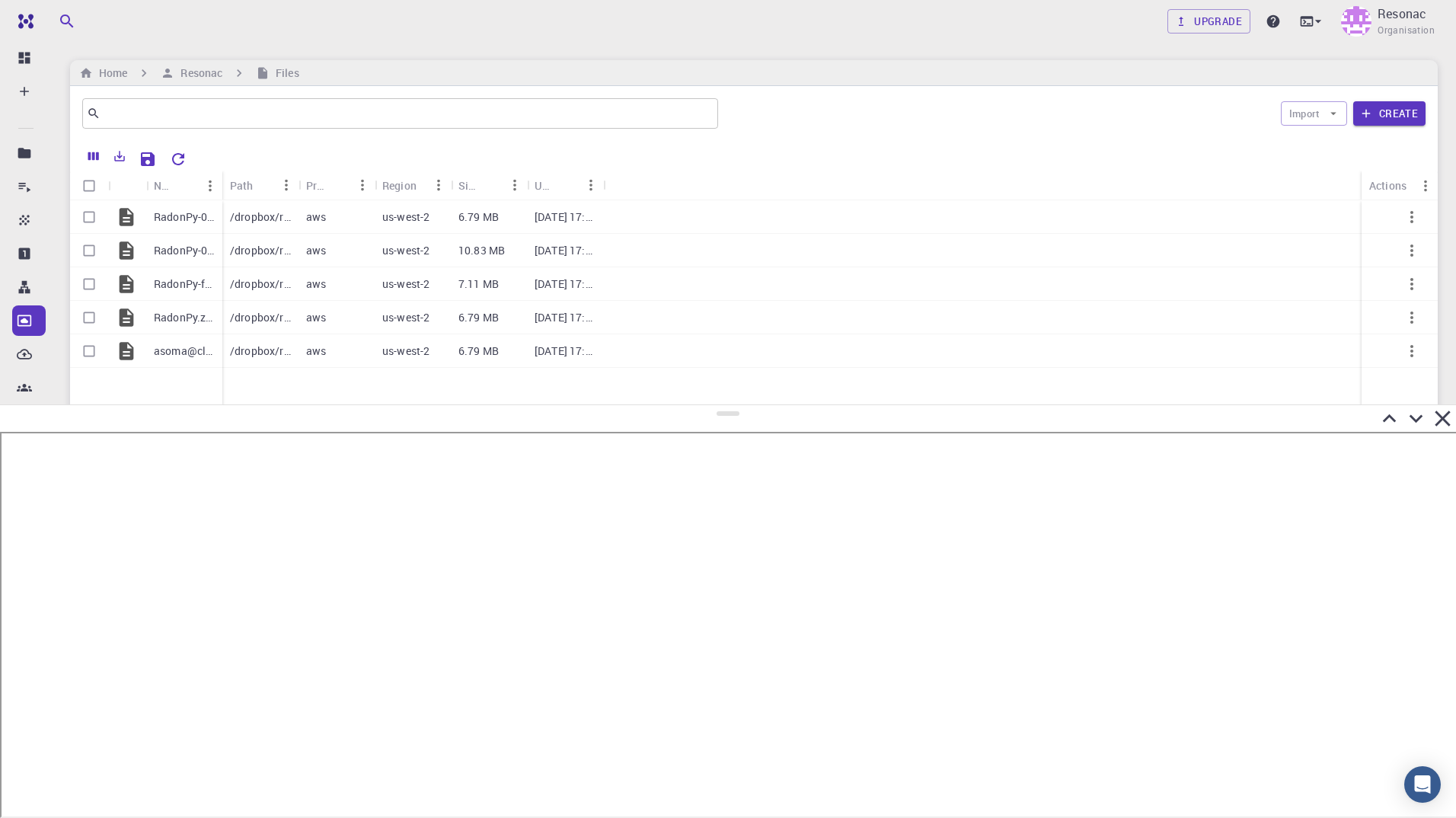
drag, startPoint x: 720, startPoint y: 554, endPoint x: 722, endPoint y: 405, distance: 149.0
click at [722, 405] on div at bounding box center [728, 611] width 1456 height 414
drag, startPoint x: 221, startPoint y: 180, endPoint x: 293, endPoint y: 196, distance: 73.8
click at [293, 196] on div "Name" at bounding box center [296, 186] width 15 height 30
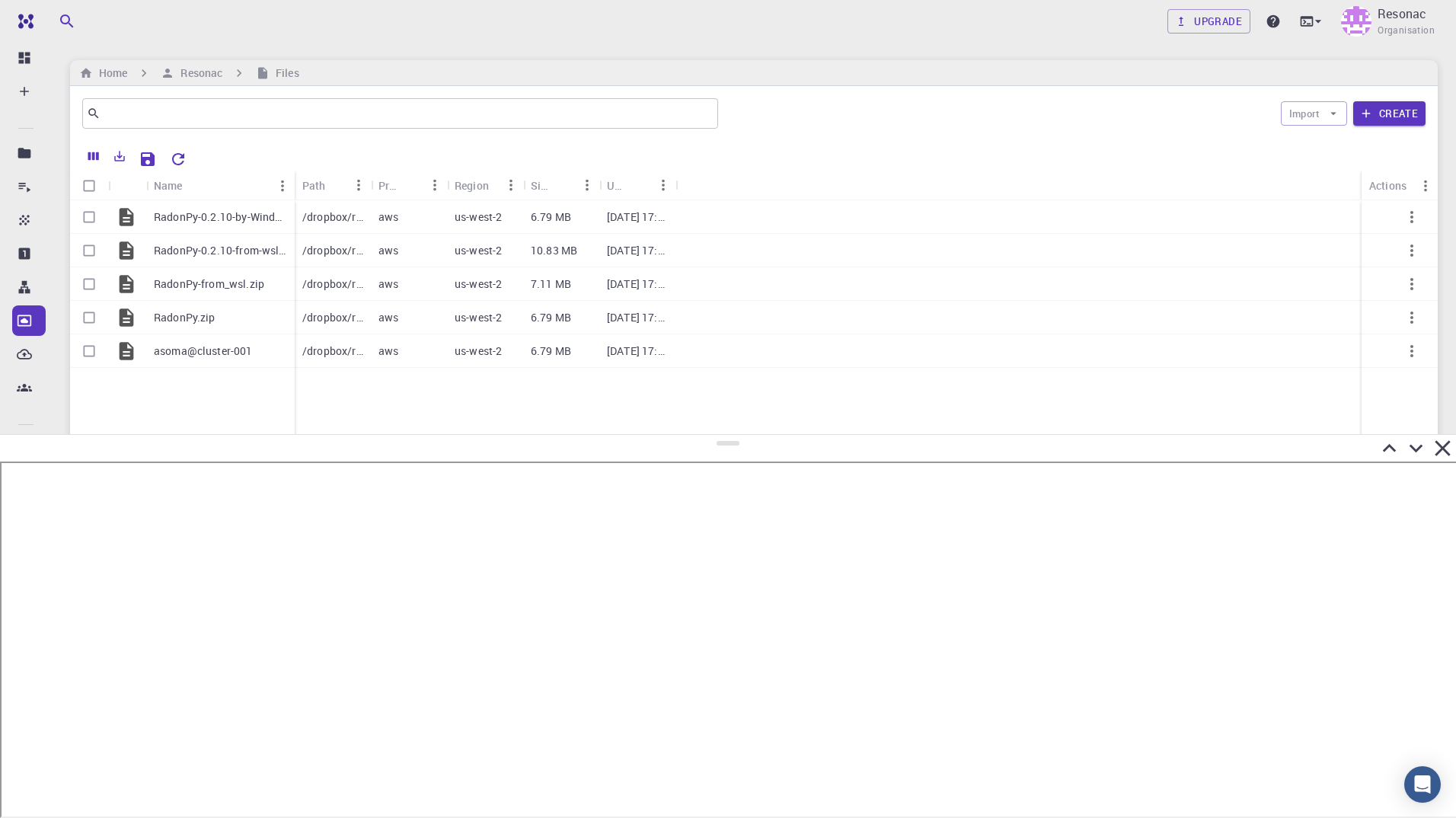
drag, startPoint x: 725, startPoint y: 415, endPoint x: 726, endPoint y: 436, distance: 21.0
click at [726, 436] on div at bounding box center [728, 626] width 1456 height 384
click at [206, 76] on h6 "Resonac" at bounding box center [198, 73] width 48 height 17
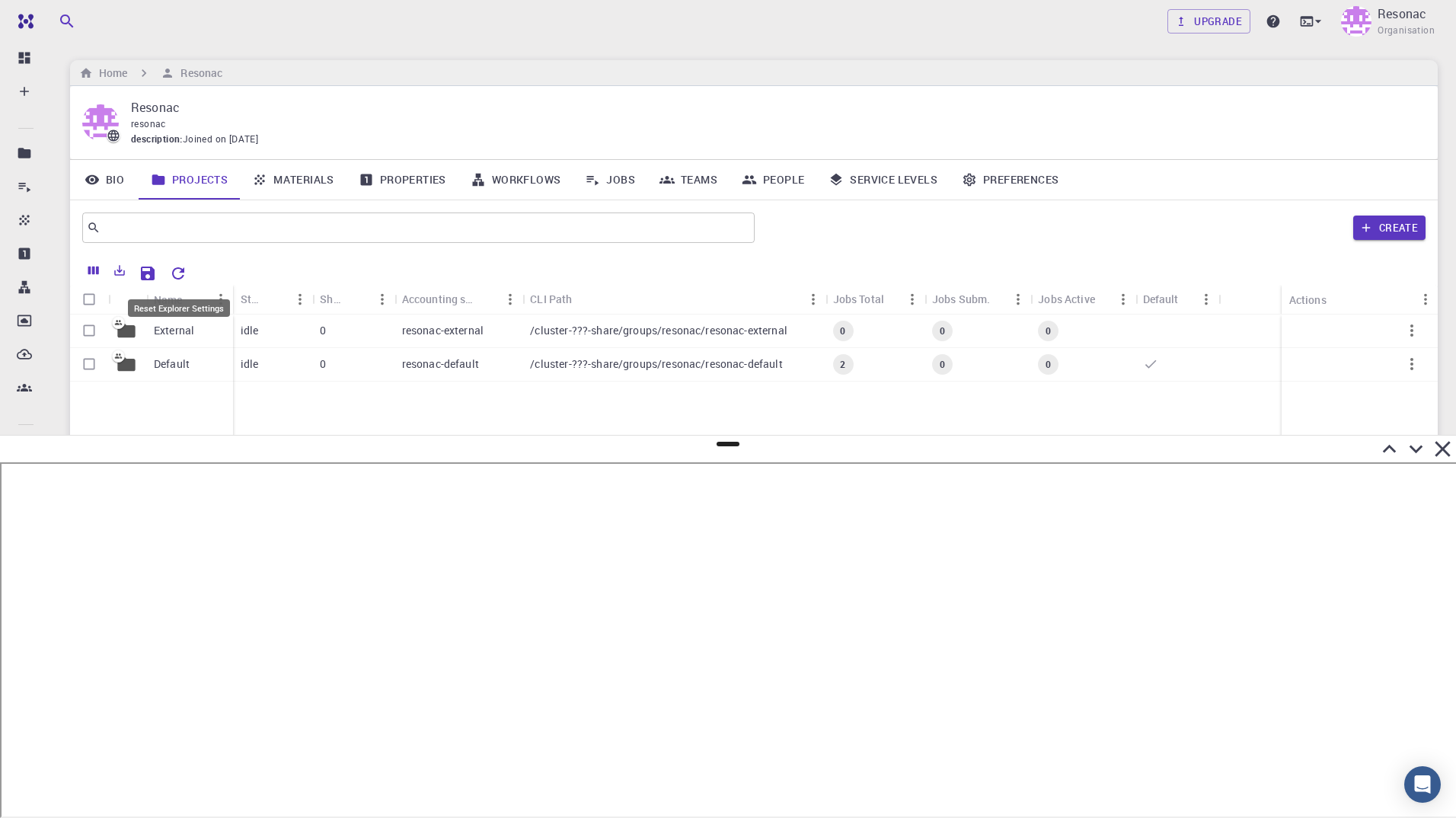
click at [176, 274] on icon "Reset Explorer Settings" at bounding box center [178, 274] width 18 height 18
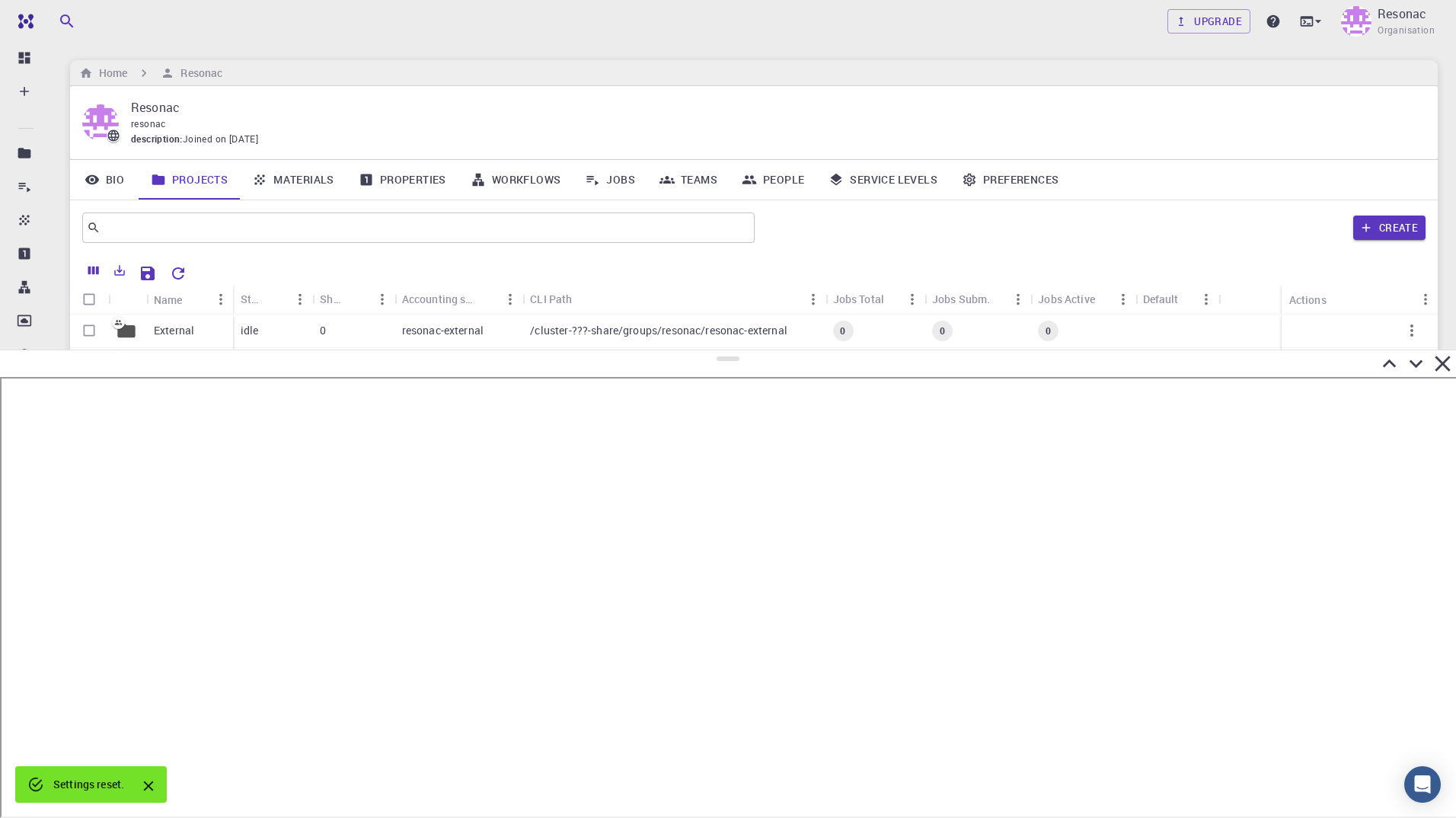
drag, startPoint x: 726, startPoint y: 443, endPoint x: 728, endPoint y: 372, distance: 71.0
click at [728, 349] on div at bounding box center [728, 584] width 1456 height 469
click at [148, 726] on icon "Close" at bounding box center [148, 786] width 17 height 17
click at [1448, 364] on icon at bounding box center [1443, 363] width 27 height 27
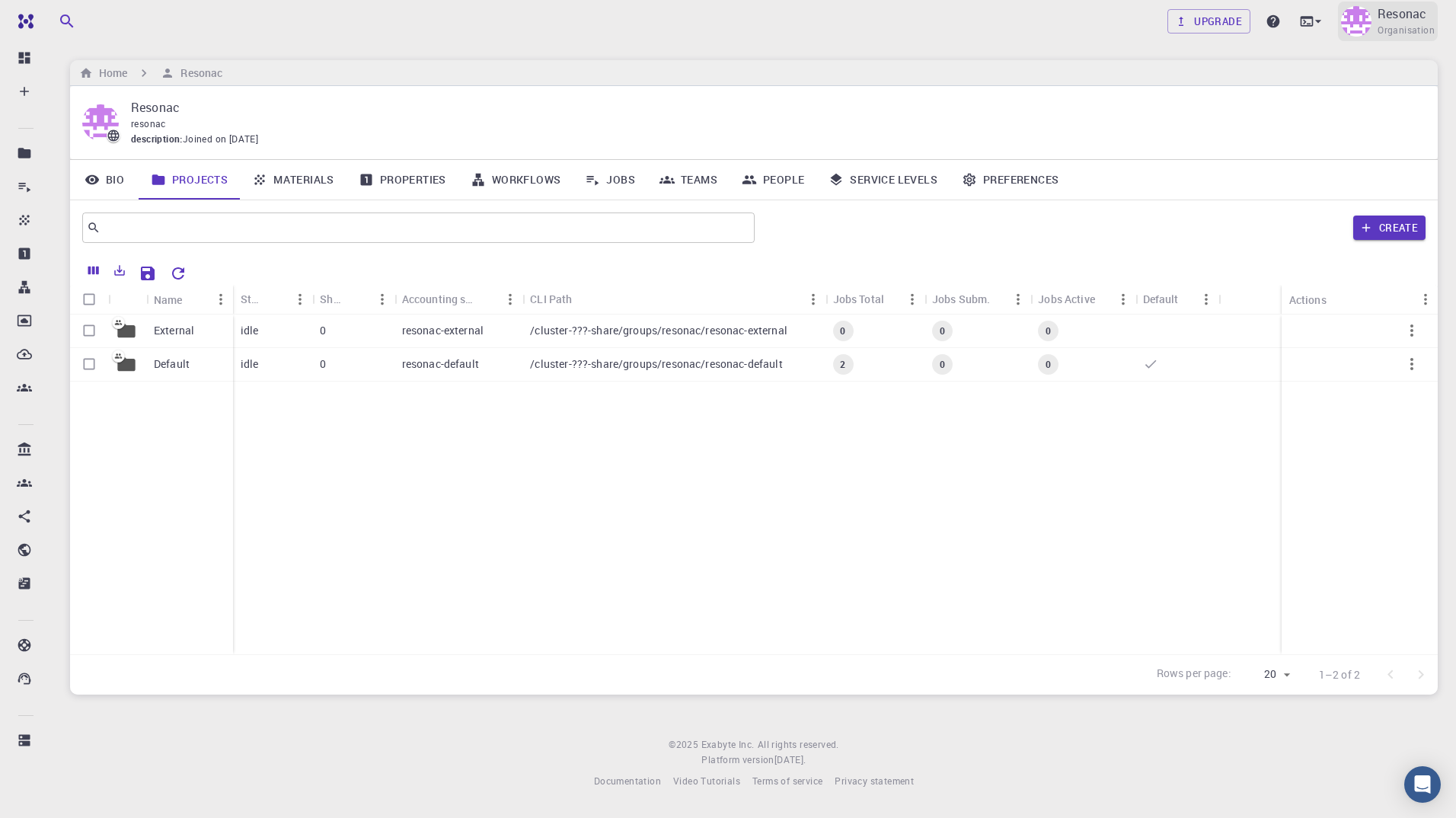
click at [1369, 25] on img at bounding box center [1356, 21] width 31 height 31
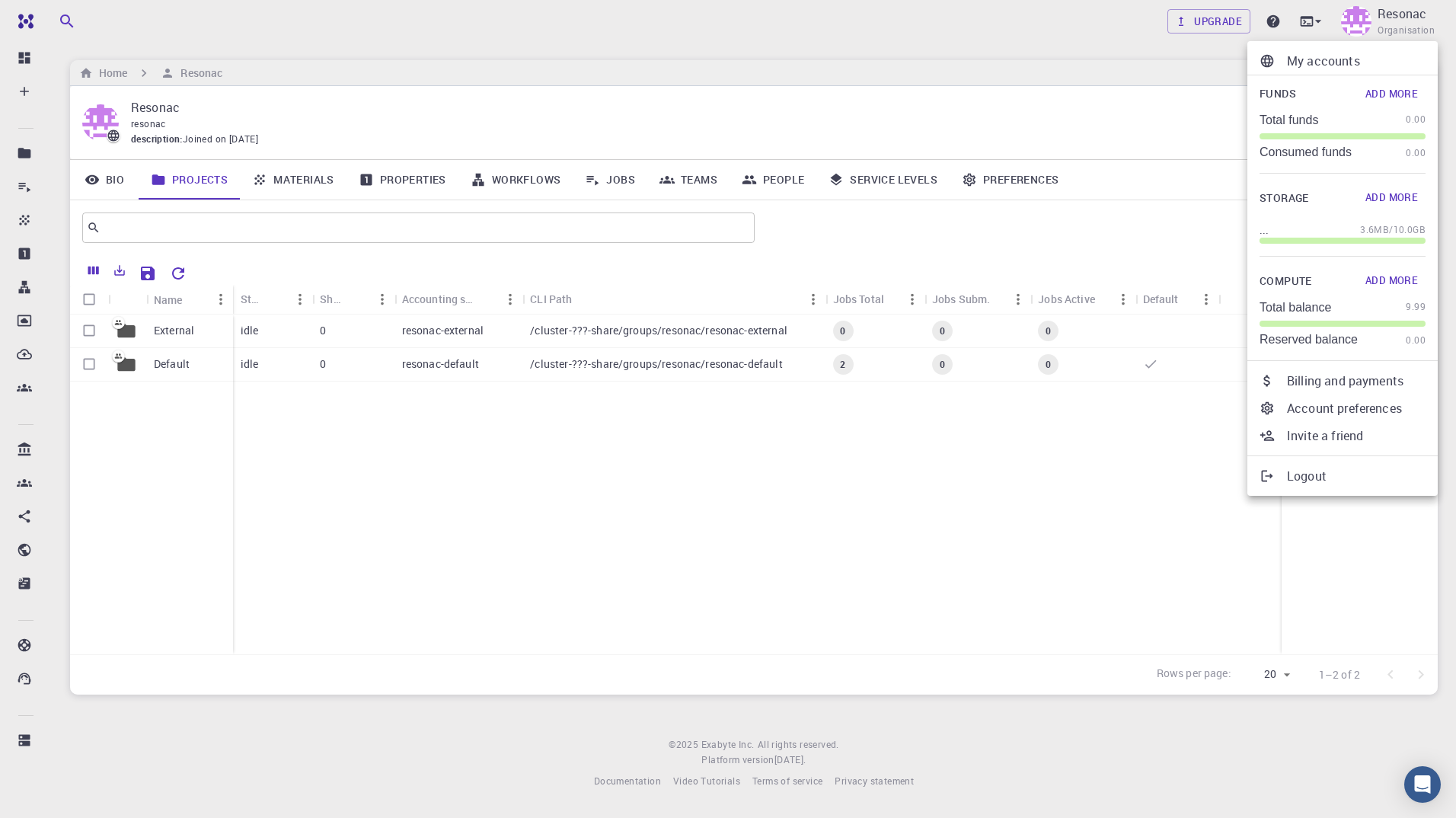
click at [1315, 479] on p "Logout" at bounding box center [1356, 476] width 138 height 18
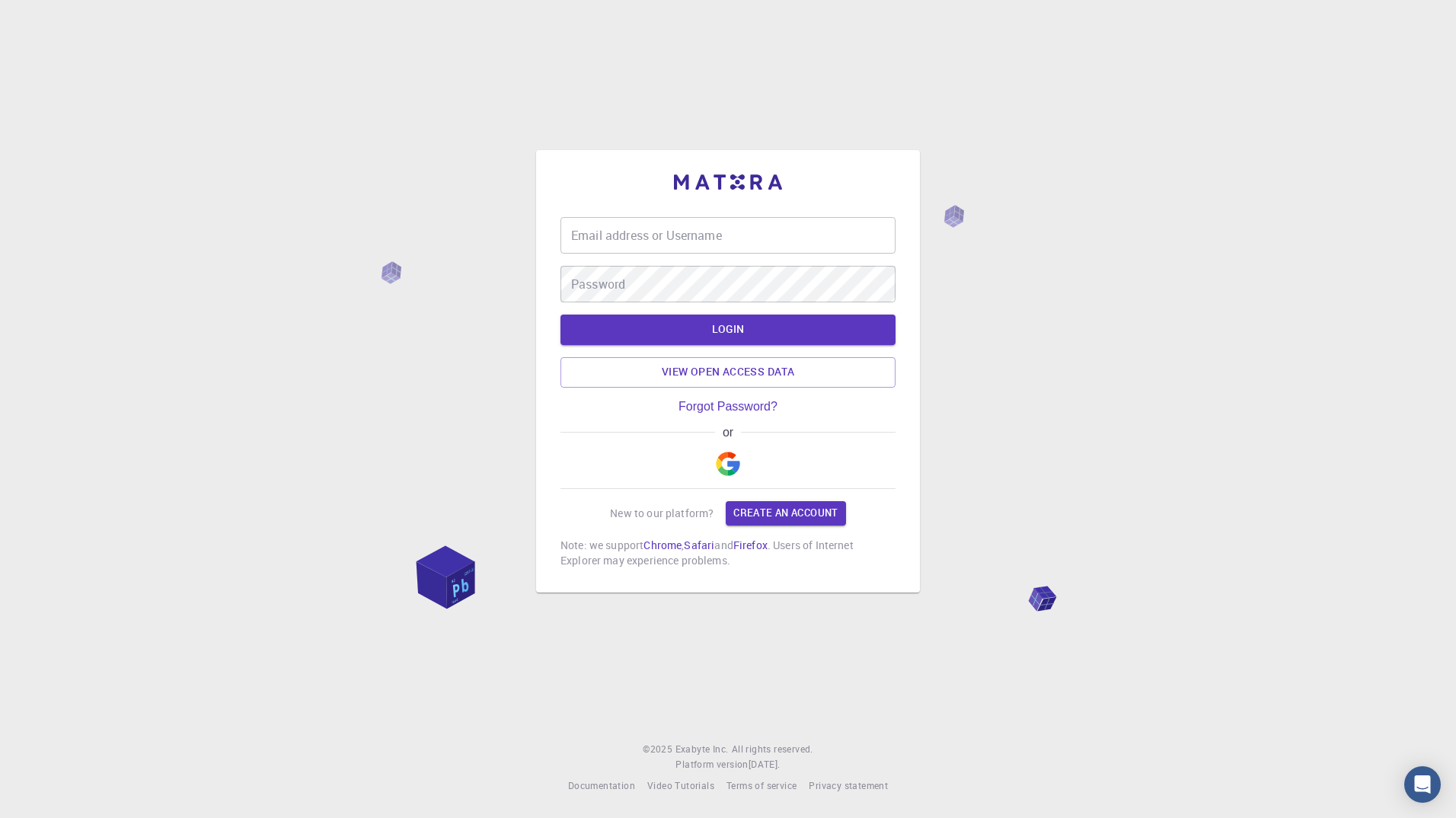
type input "asoma"
